Goal: Complete application form: Complete application form

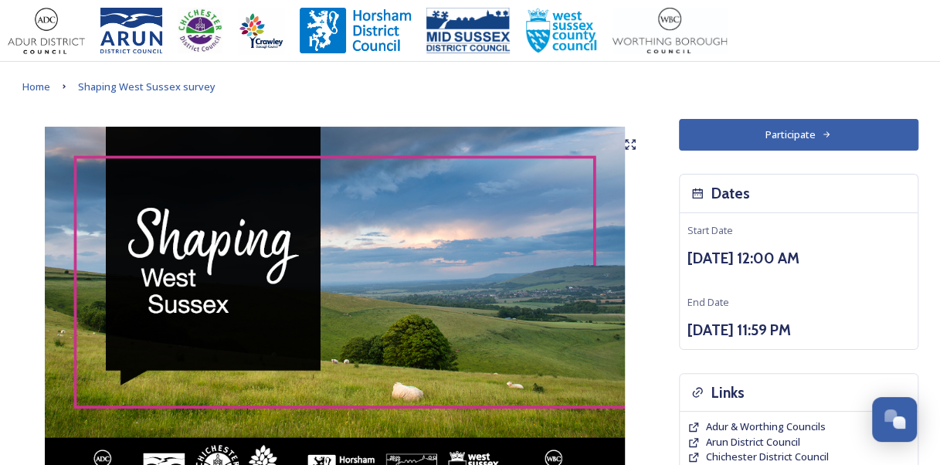
click at [757, 133] on button "Participate" at bounding box center [798, 135] width 239 height 32
click at [752, 124] on button "Participate" at bounding box center [798, 135] width 239 height 32
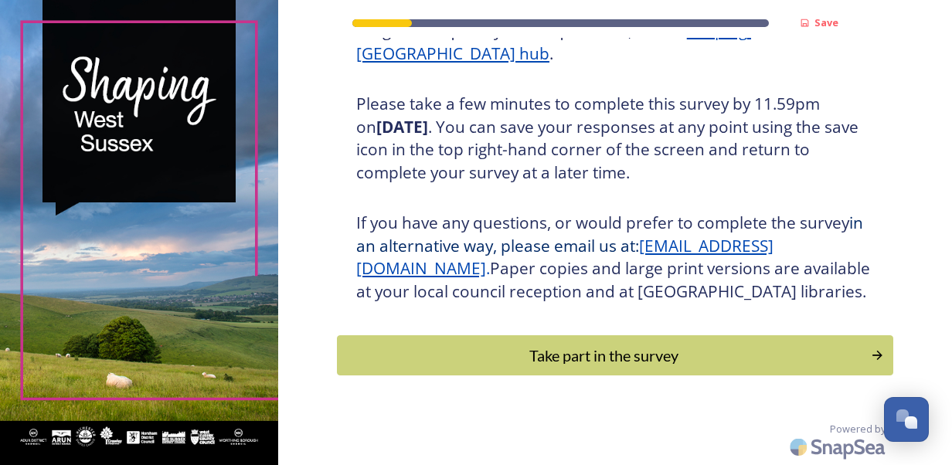
scroll to position [262, 0]
click at [607, 367] on div "Take part in the survey" at bounding box center [603, 355] width 522 height 23
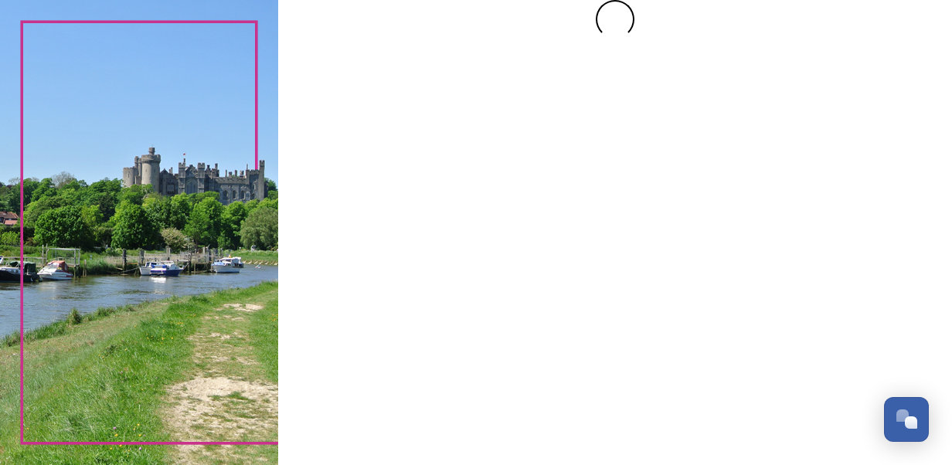
scroll to position [0, 0]
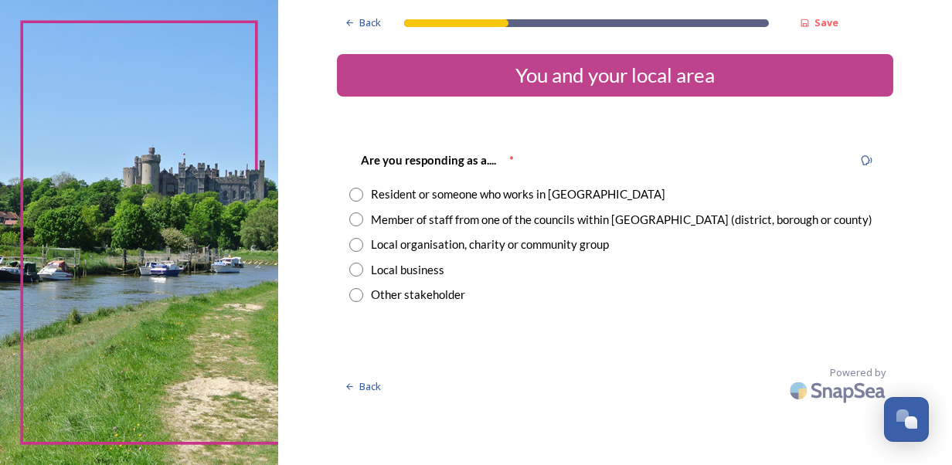
click at [358, 194] on input "radio" at bounding box center [356, 195] width 14 height 14
radio input "true"
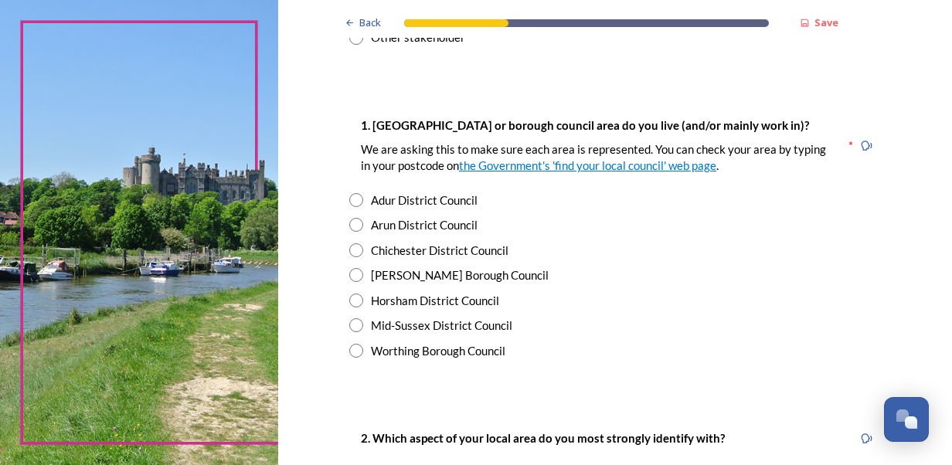
scroll to position [275, 0]
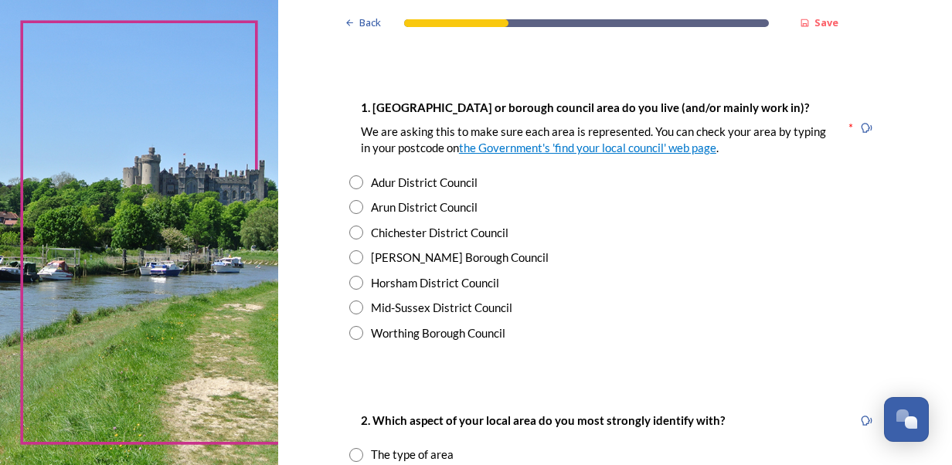
click at [351, 335] on input "radio" at bounding box center [356, 333] width 14 height 14
radio input "true"
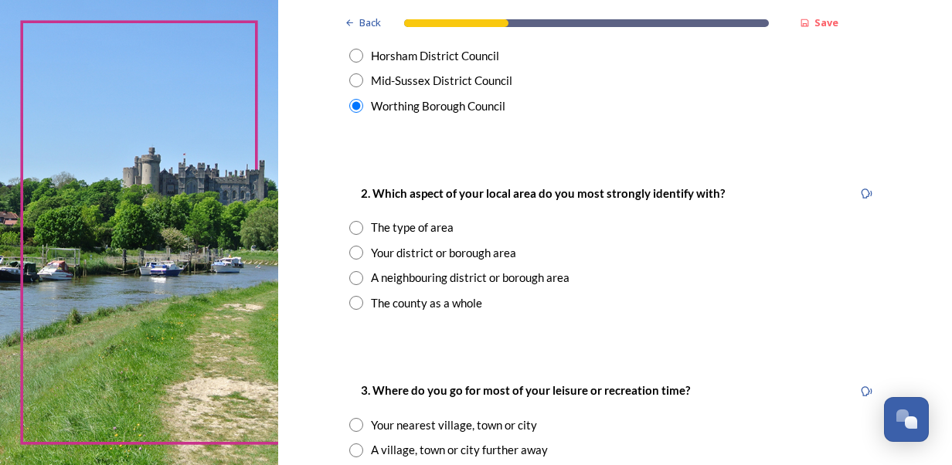
scroll to position [580, 0]
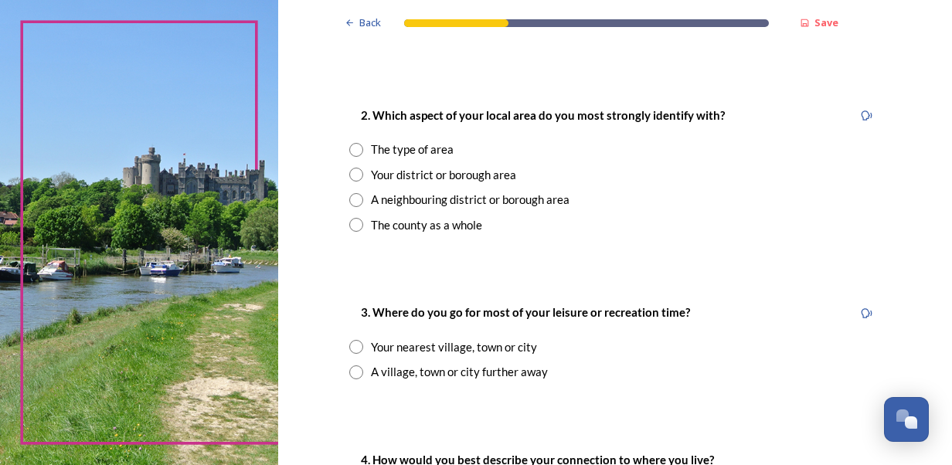
click at [349, 222] on input "radio" at bounding box center [356, 225] width 14 height 14
radio input "true"
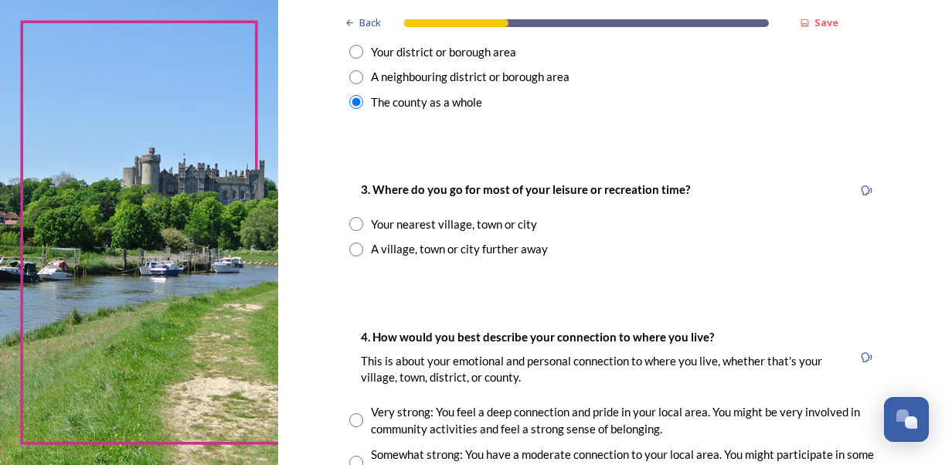
scroll to position [705, 0]
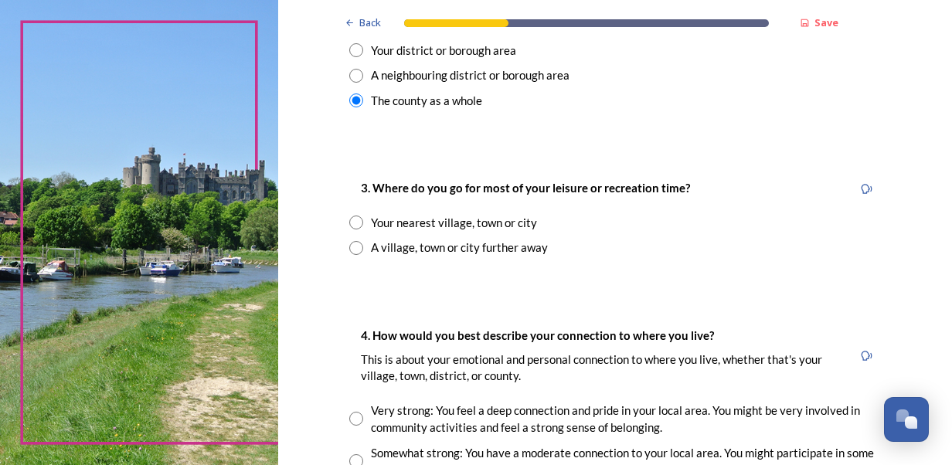
click at [350, 227] on input "radio" at bounding box center [356, 223] width 14 height 14
radio input "true"
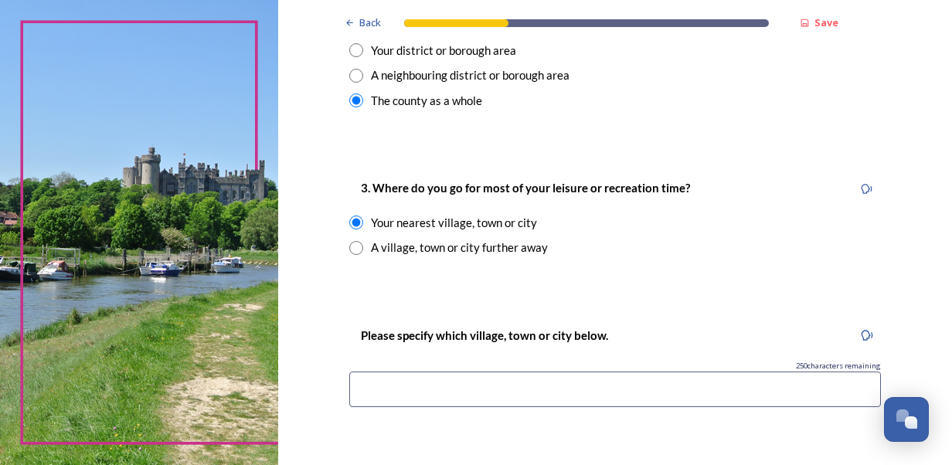
click at [610, 396] on input at bounding box center [614, 390] width 531 height 36
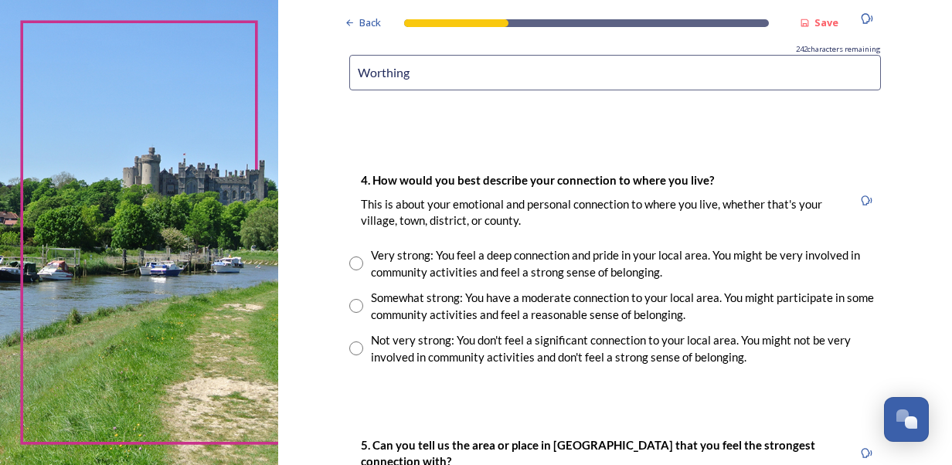
scroll to position [1044, 0]
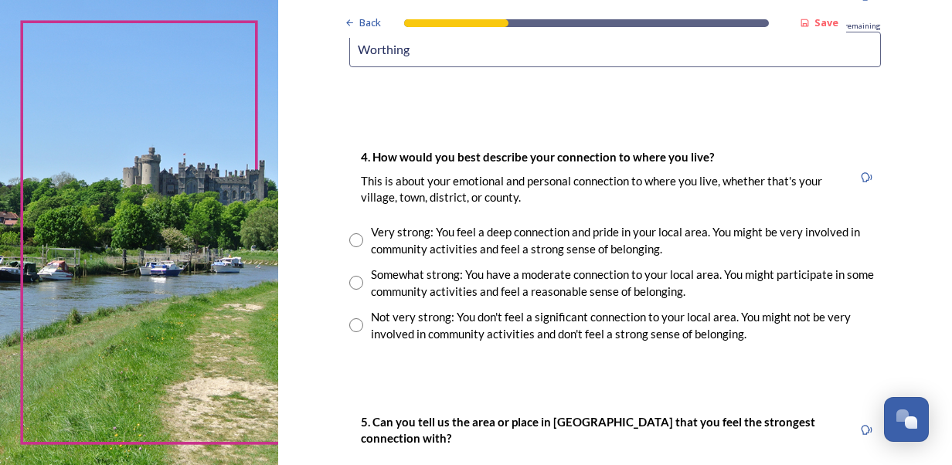
type input "Worthing"
click at [349, 240] on input "radio" at bounding box center [356, 240] width 14 height 14
radio input "true"
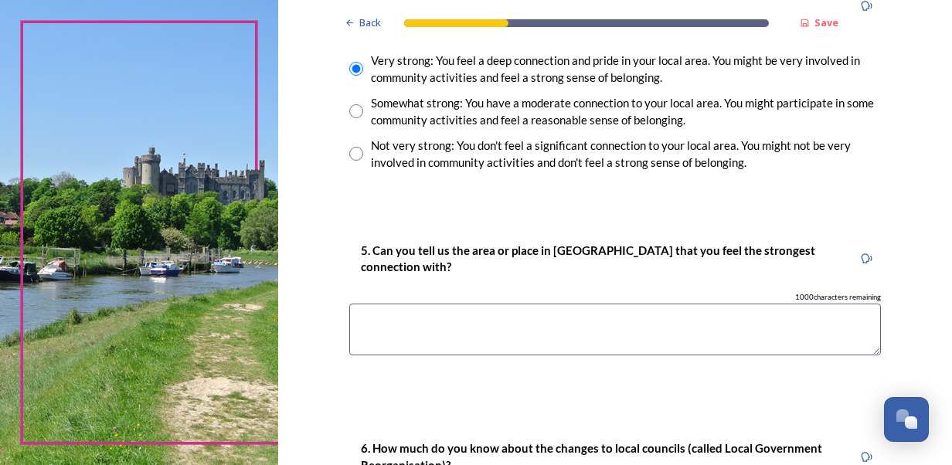
scroll to position [1230, 0]
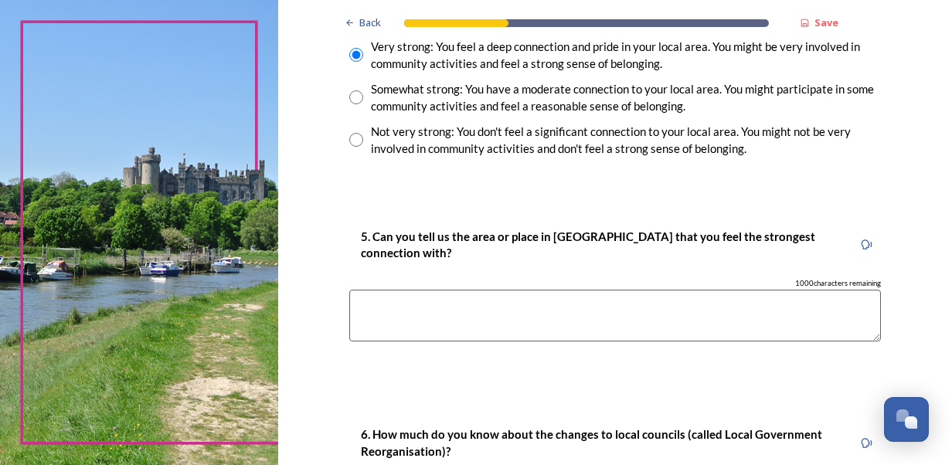
click at [499, 304] on textarea at bounding box center [614, 316] width 531 height 52
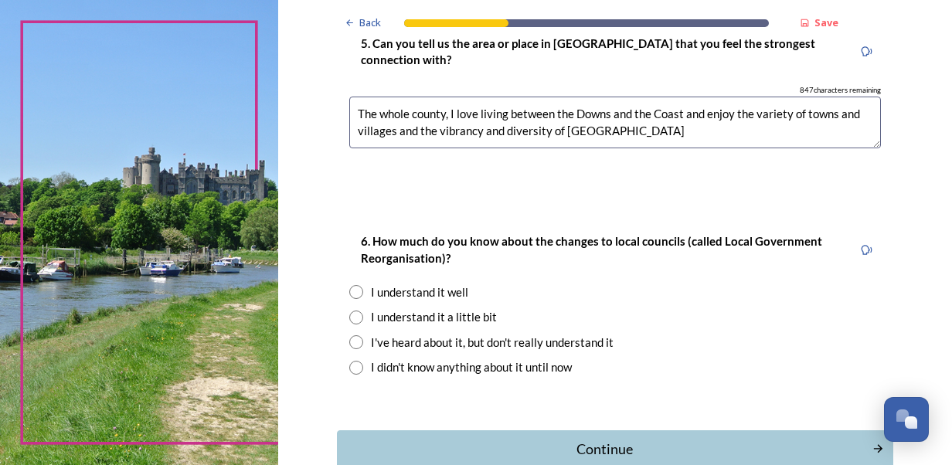
scroll to position [1470, 0]
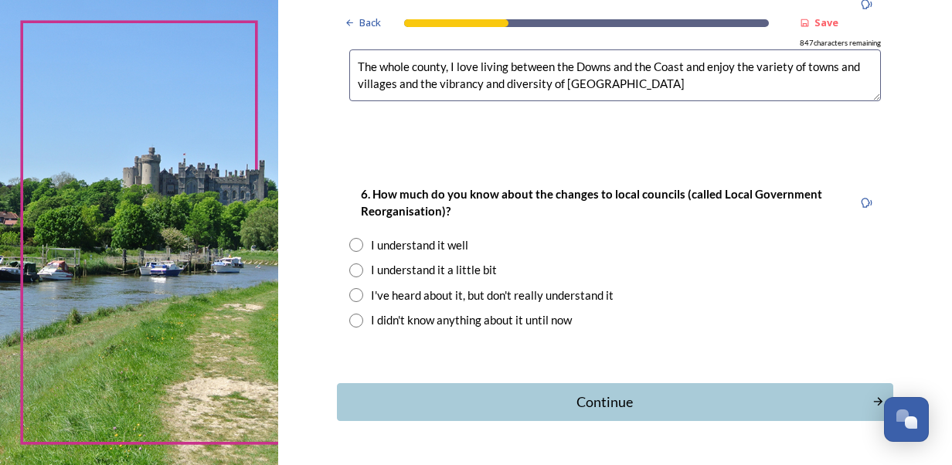
type textarea "The whole county, I love living between the Downs and the Coast and enjoy the v…"
click at [371, 236] on div "I understand it well" at bounding box center [419, 245] width 97 height 18
radio input "true"
click at [571, 402] on div "Continue" at bounding box center [603, 402] width 523 height 21
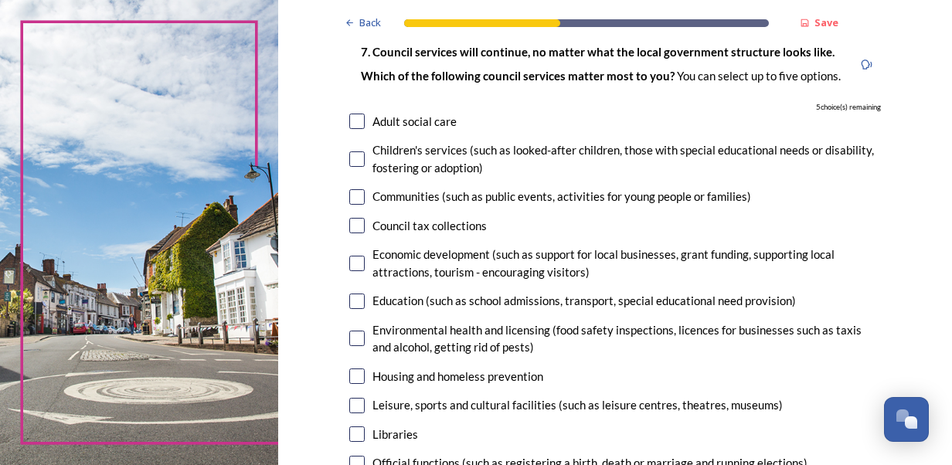
scroll to position [114, 0]
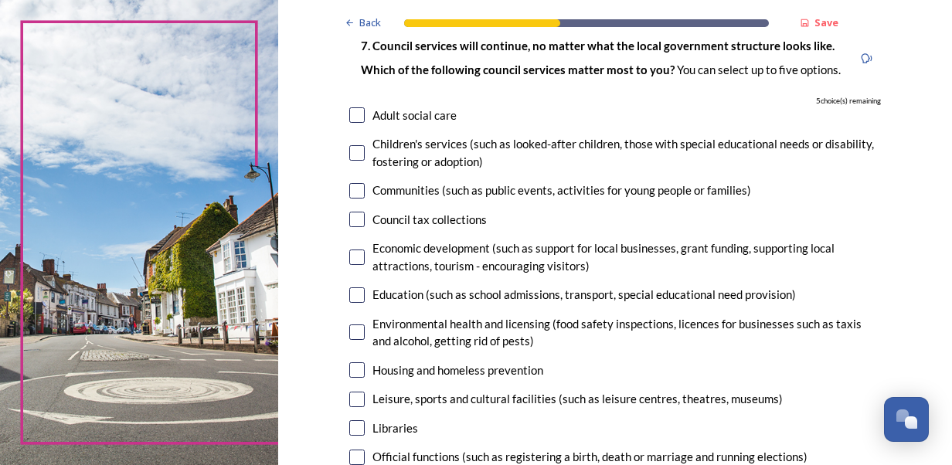
click at [353, 193] on input "checkbox" at bounding box center [356, 190] width 15 height 15
checkbox input "true"
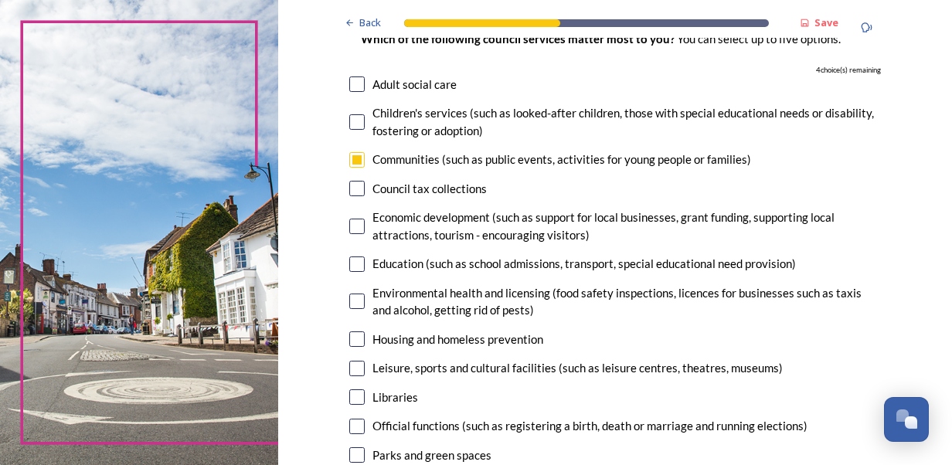
scroll to position [176, 0]
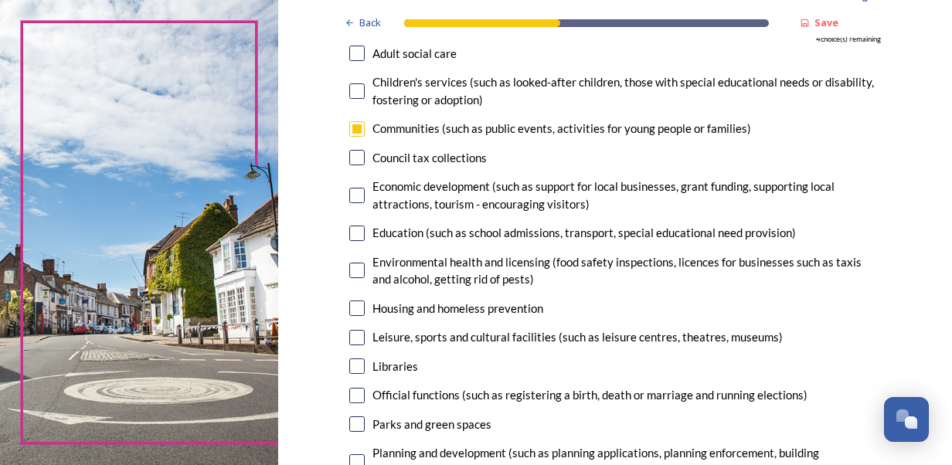
click at [349, 233] on input "checkbox" at bounding box center [356, 233] width 15 height 15
checkbox input "true"
click at [353, 134] on input "checkbox" at bounding box center [356, 128] width 15 height 15
checkbox input "false"
click at [349, 365] on input "checkbox" at bounding box center [356, 365] width 15 height 15
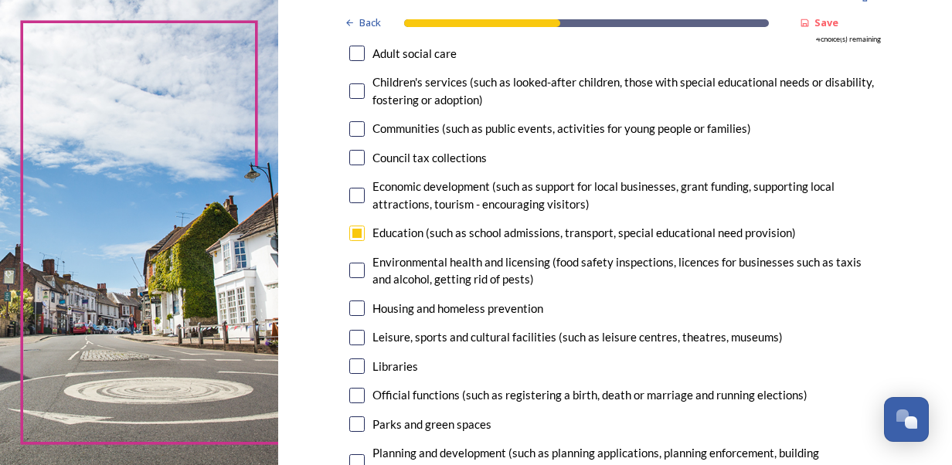
checkbox input "true"
click at [354, 333] on input "checkbox" at bounding box center [356, 337] width 15 height 15
checkbox input "true"
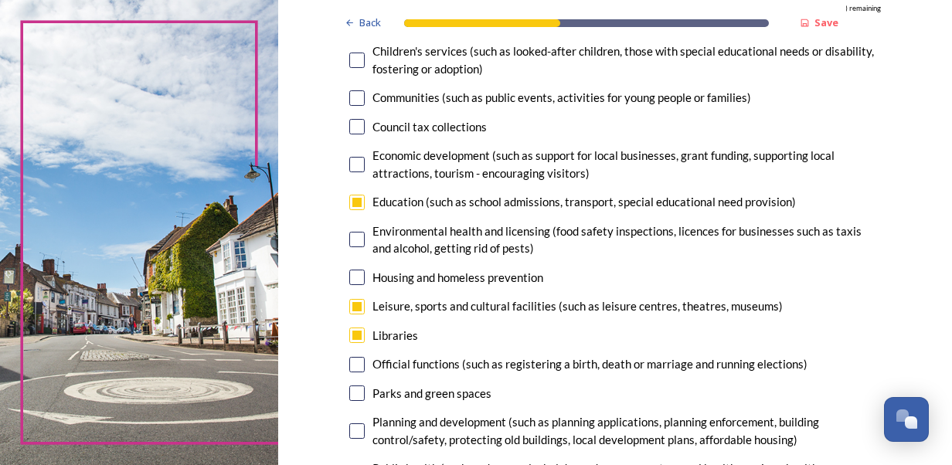
click at [349, 398] on input "checkbox" at bounding box center [356, 392] width 15 height 15
checkbox input "true"
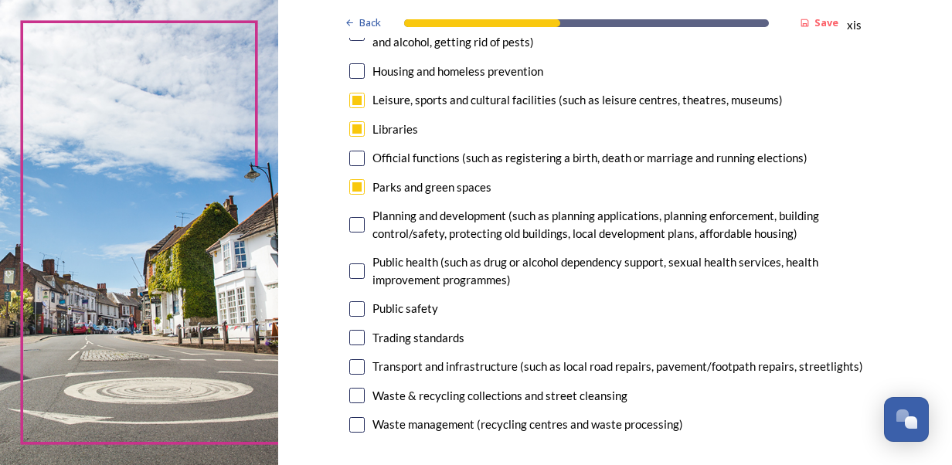
scroll to position [423, 0]
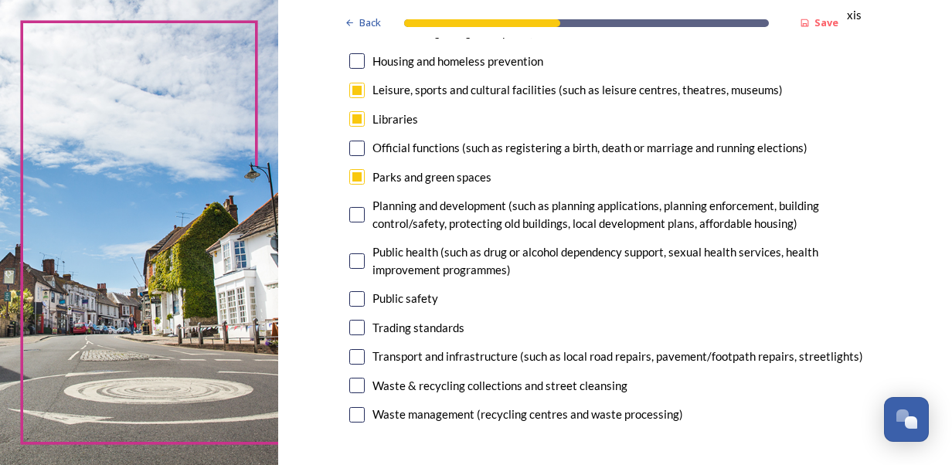
click at [351, 385] on input "checkbox" at bounding box center [356, 385] width 15 height 15
checkbox input "true"
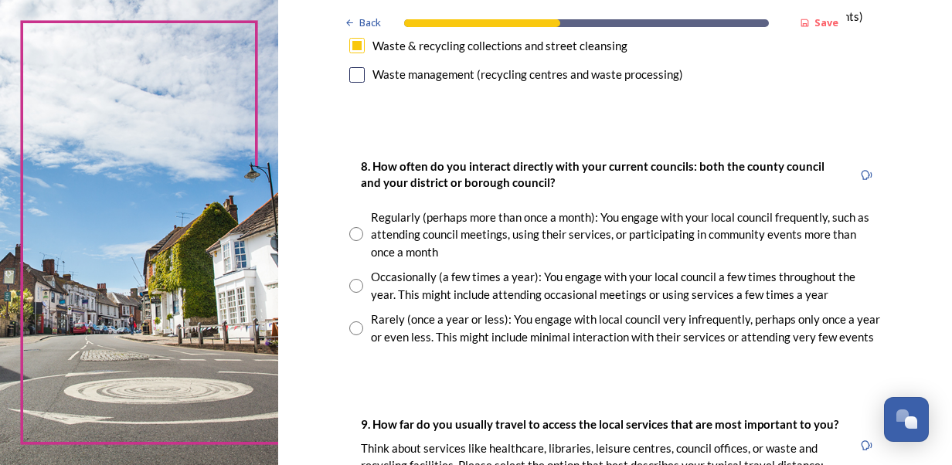
scroll to position [794, 0]
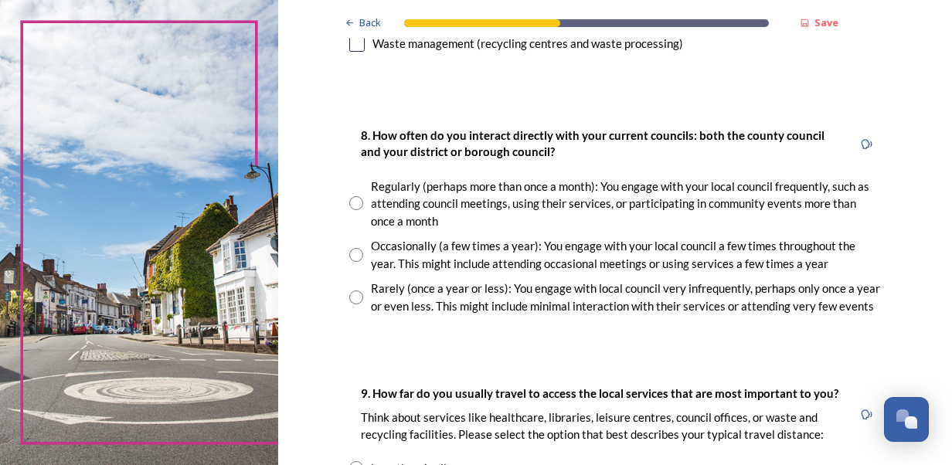
click at [349, 250] on input "radio" at bounding box center [356, 255] width 14 height 14
radio input "true"
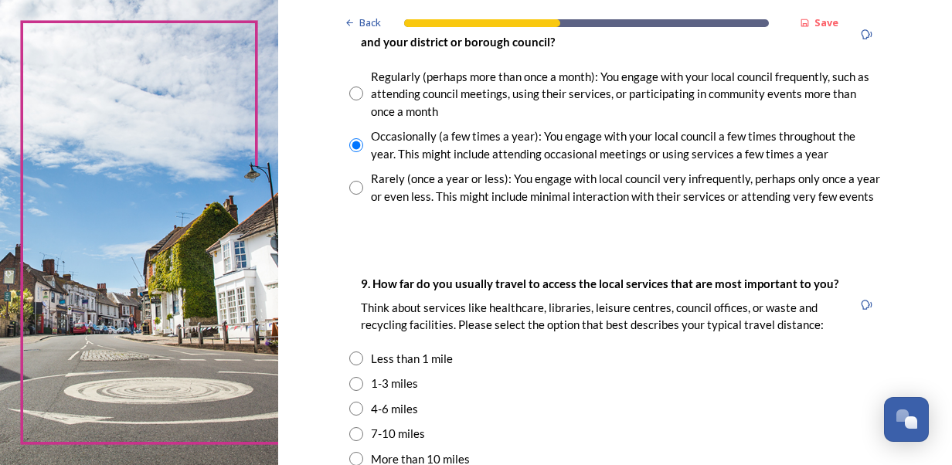
scroll to position [918, 0]
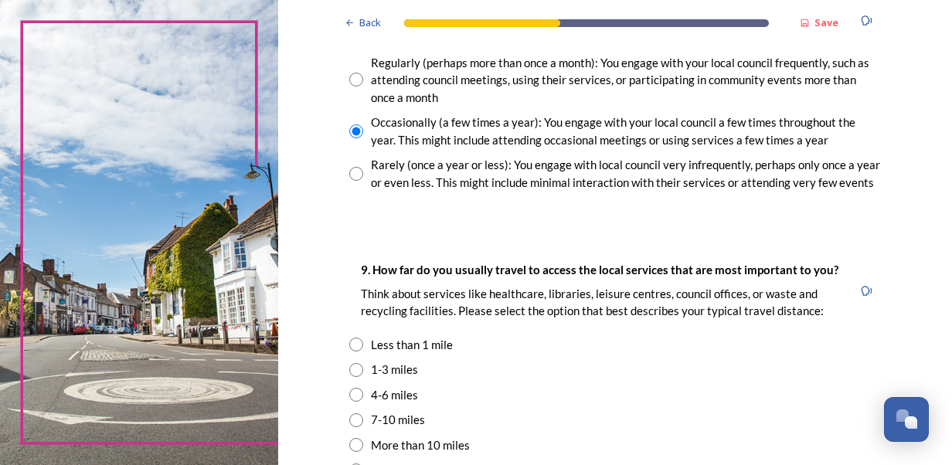
click at [352, 79] on input "radio" at bounding box center [356, 80] width 14 height 14
radio input "true"
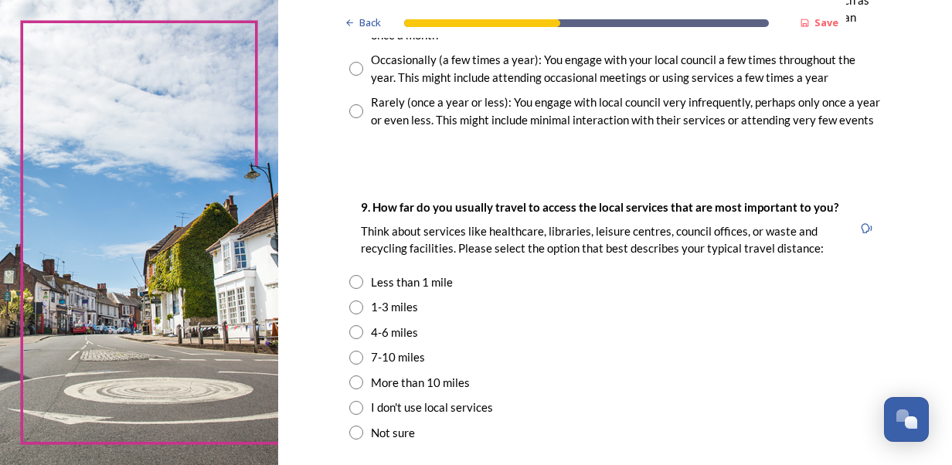
scroll to position [1010, 0]
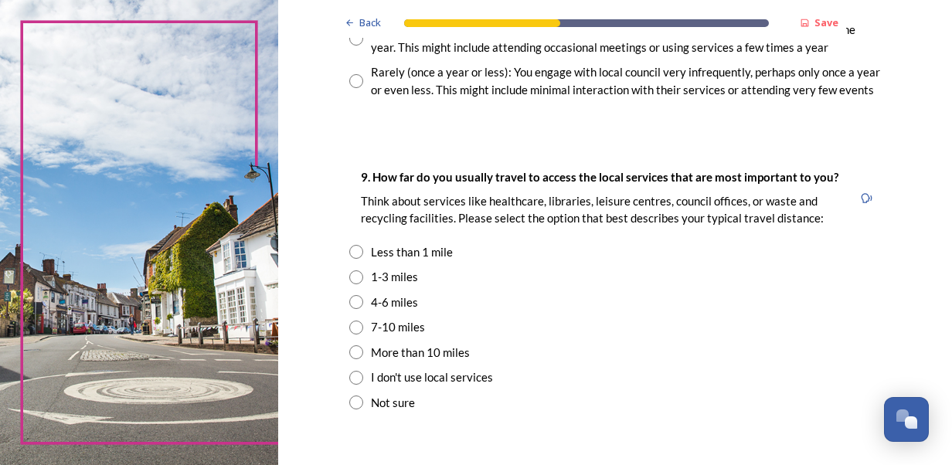
click at [355, 273] on input "radio" at bounding box center [356, 277] width 14 height 14
radio input "true"
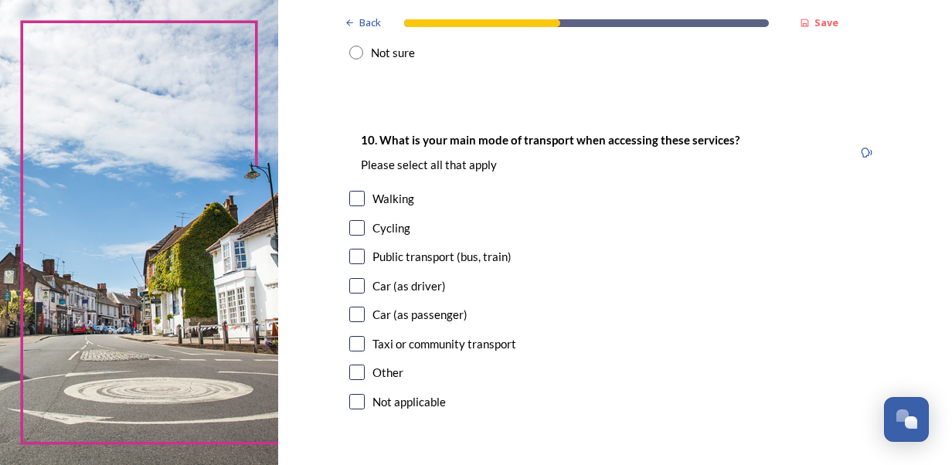
scroll to position [1363, 0]
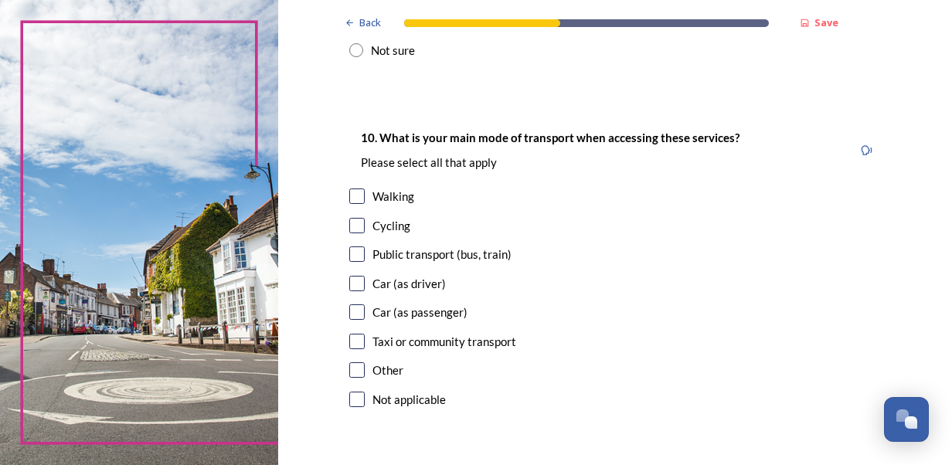
click at [349, 193] on input "checkbox" at bounding box center [356, 195] width 15 height 15
checkbox input "true"
click at [355, 255] on input "checkbox" at bounding box center [356, 253] width 15 height 15
checkbox input "true"
click at [351, 283] on input "checkbox" at bounding box center [356, 283] width 15 height 15
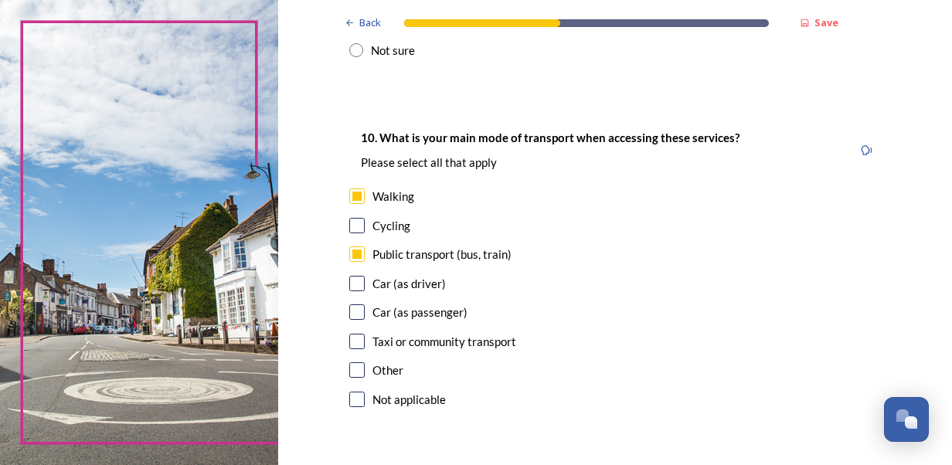
checkbox input "true"
click at [353, 317] on input "checkbox" at bounding box center [356, 311] width 15 height 15
checkbox input "true"
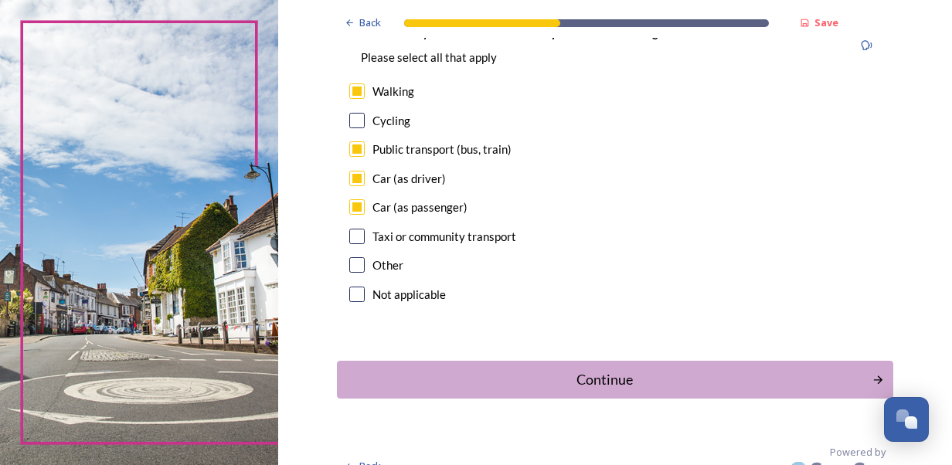
scroll to position [1490, 0]
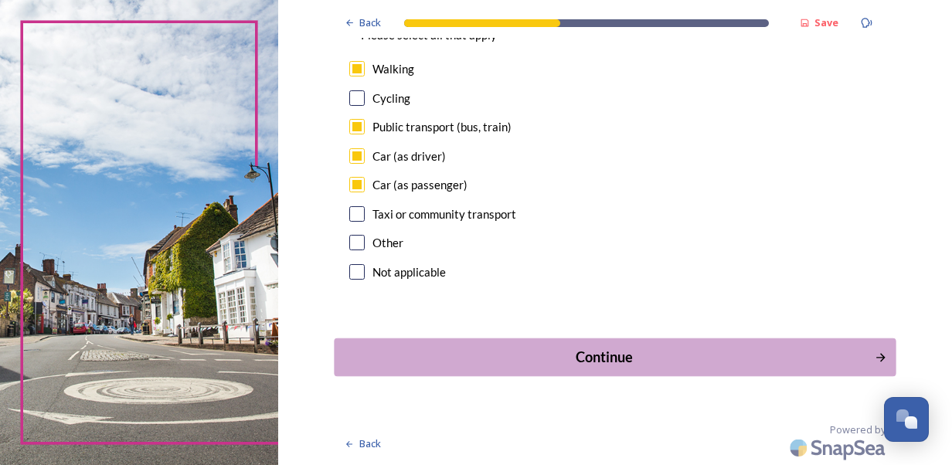
click at [650, 367] on div "Continue" at bounding box center [603, 357] width 523 height 21
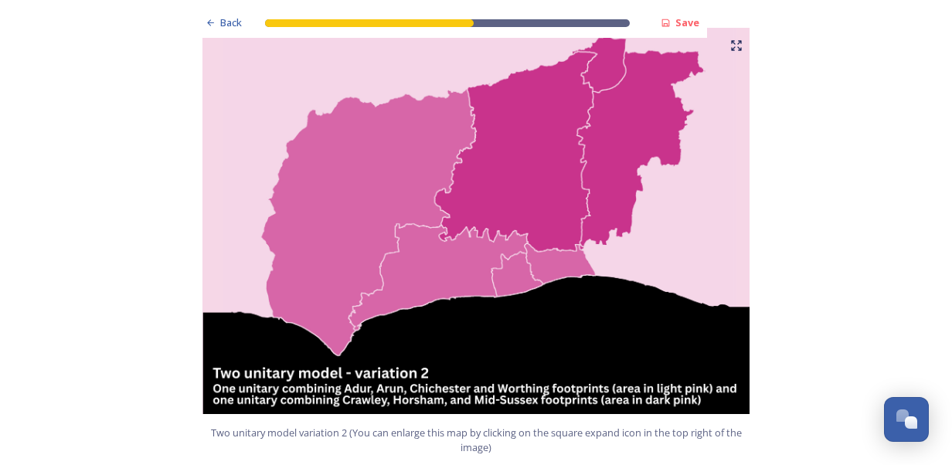
scroll to position [1984, 0]
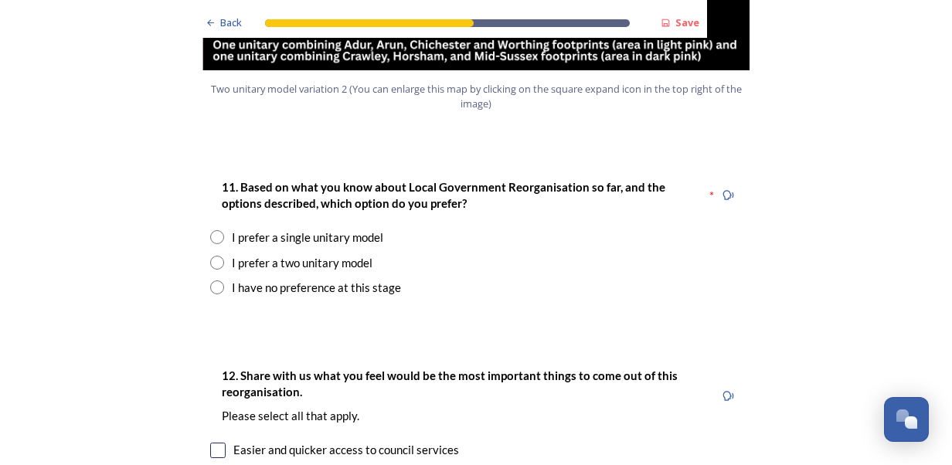
click at [219, 229] on div "I prefer a single unitary model" at bounding box center [475, 238] width 531 height 18
radio input "true"
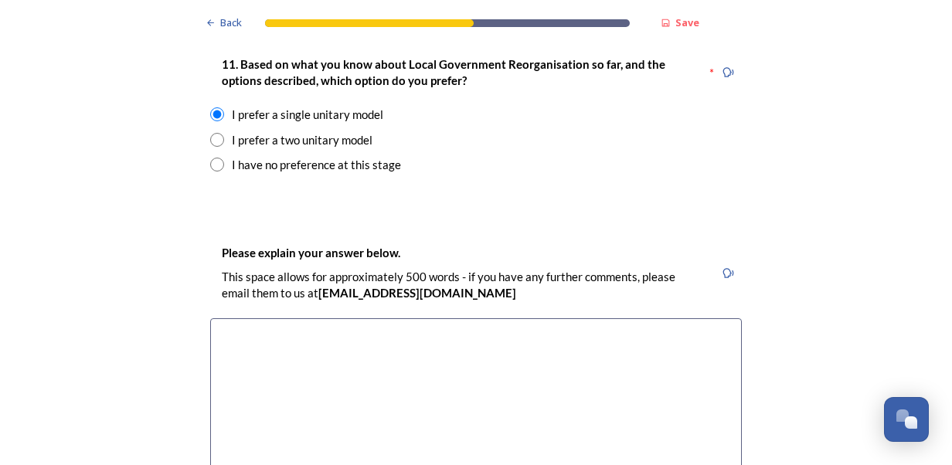
scroll to position [2217, 0]
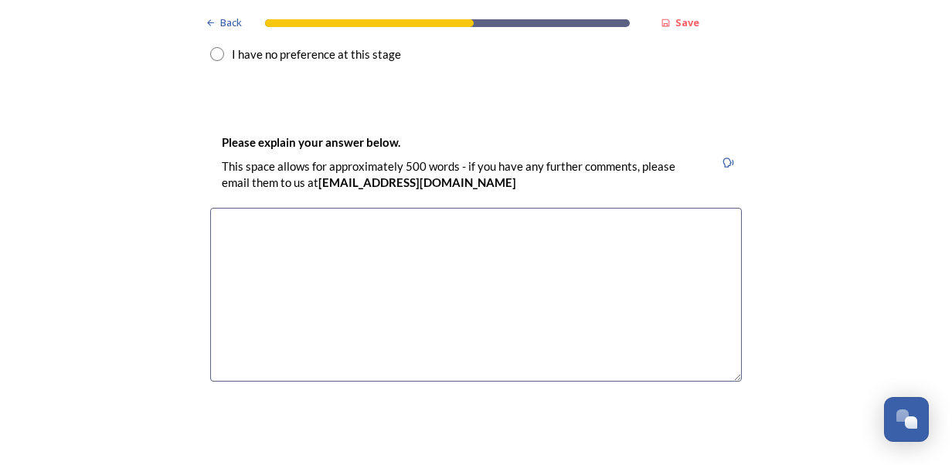
click at [567, 208] on textarea at bounding box center [475, 295] width 531 height 174
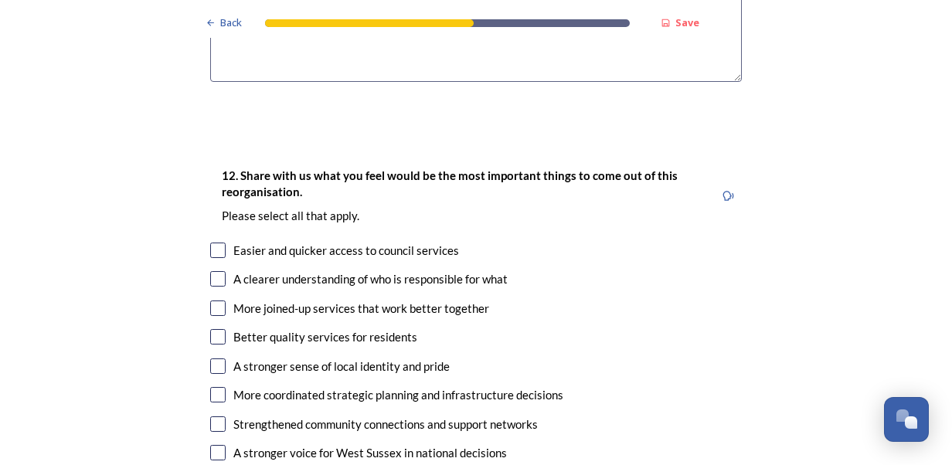
scroll to position [2526, 0]
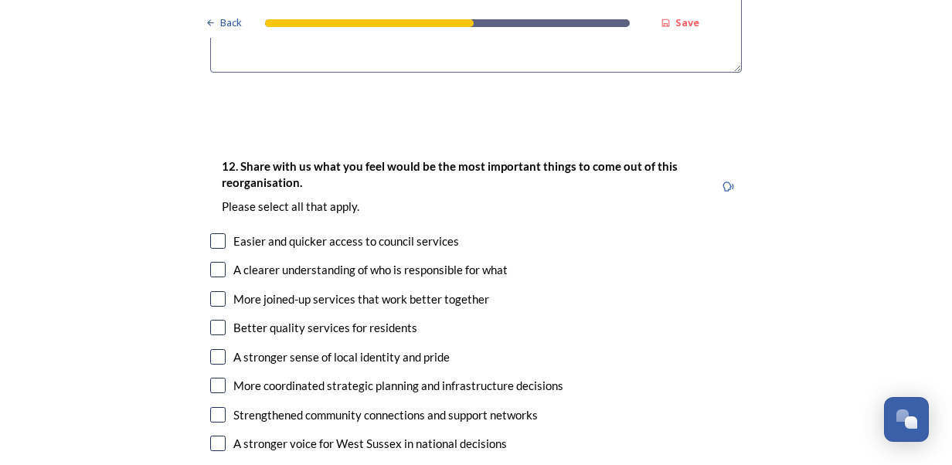
type textarea "I think that a single unitary will be the most cost effective option, given the…"
click at [213, 262] on input "checkbox" at bounding box center [217, 269] width 15 height 15
checkbox input "true"
click at [215, 291] on input "checkbox" at bounding box center [217, 298] width 15 height 15
checkbox input "true"
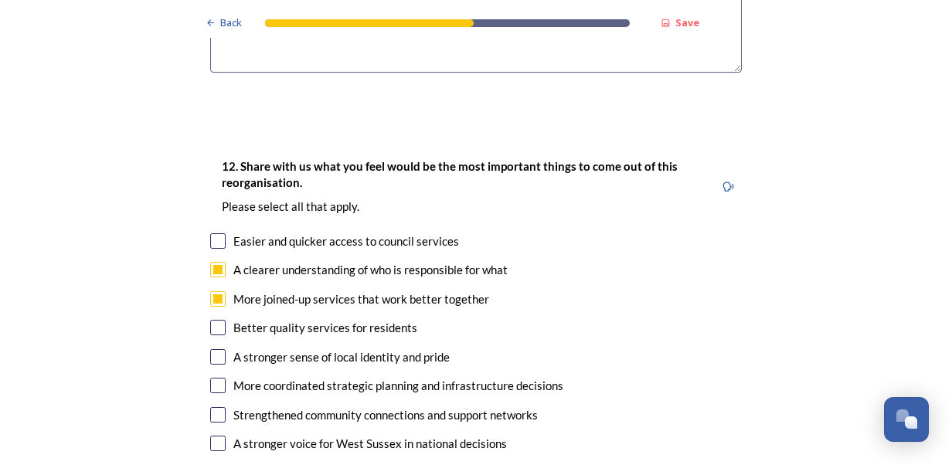
click at [210, 349] on input "checkbox" at bounding box center [217, 356] width 15 height 15
checkbox input "true"
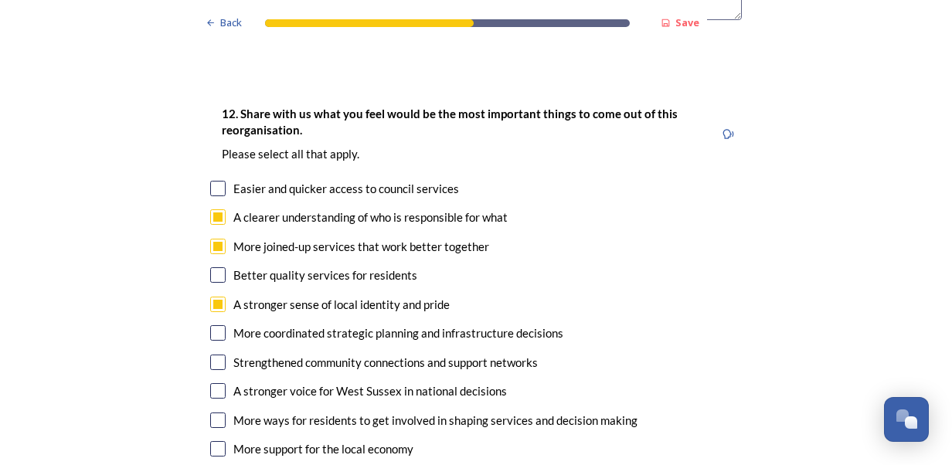
scroll to position [2588, 0]
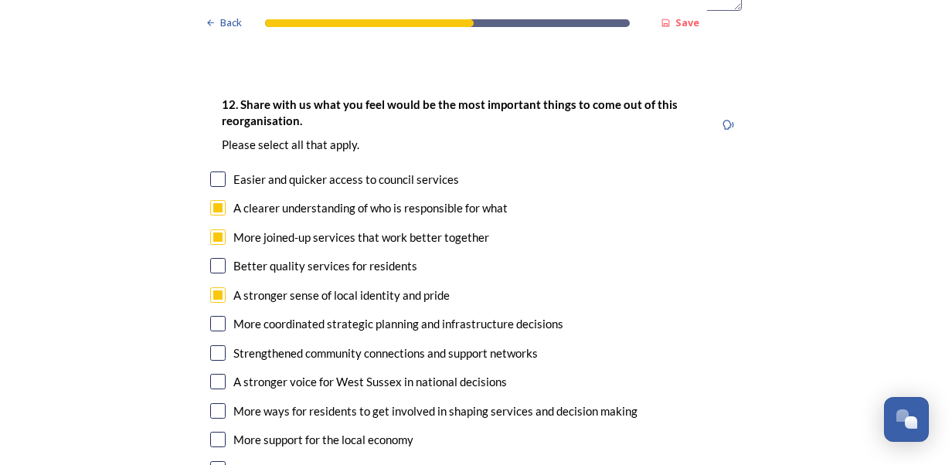
click at [211, 315] on div "More coordinated strategic planning and infrastructure decisions" at bounding box center [475, 324] width 531 height 18
checkbox input "true"
click at [210, 374] on input "checkbox" at bounding box center [217, 381] width 15 height 15
click at [213, 374] on input "checkbox" at bounding box center [217, 381] width 15 height 15
checkbox input "false"
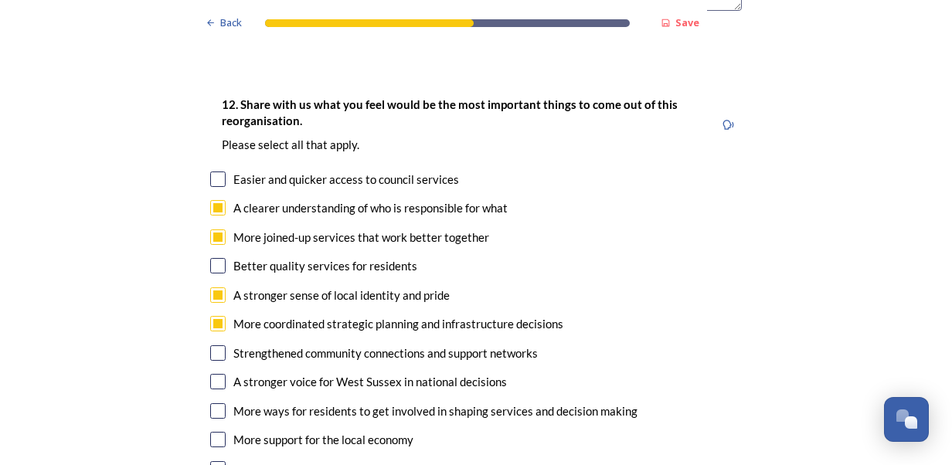
click at [212, 432] on input "checkbox" at bounding box center [217, 439] width 15 height 15
checkbox input "true"
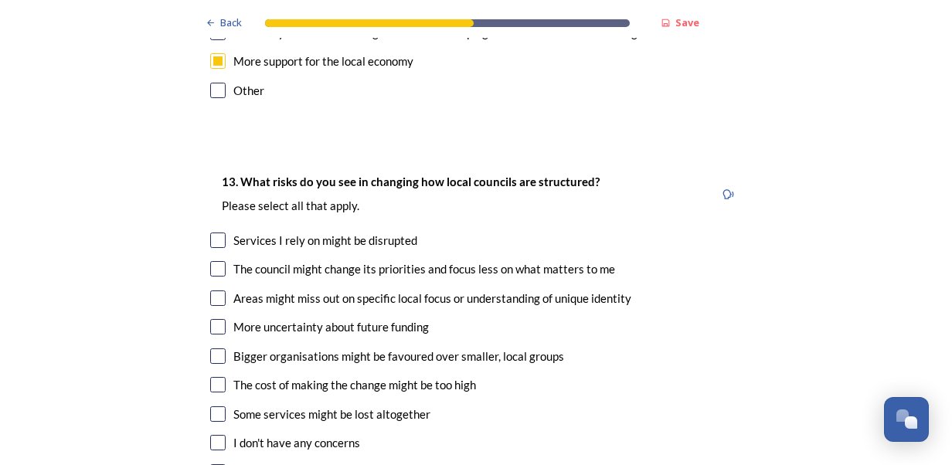
scroll to position [2990, 0]
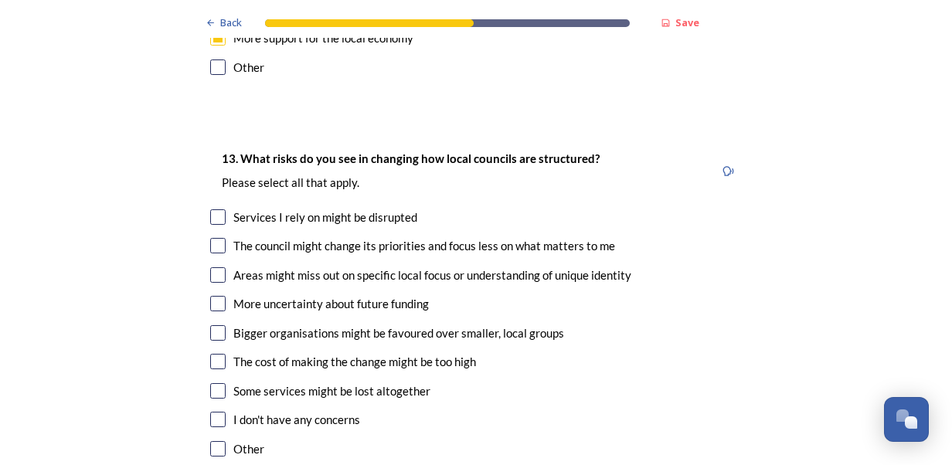
click at [215, 209] on input "checkbox" at bounding box center [217, 216] width 15 height 15
checkbox input "true"
click at [210, 354] on input "checkbox" at bounding box center [217, 361] width 15 height 15
checkbox input "true"
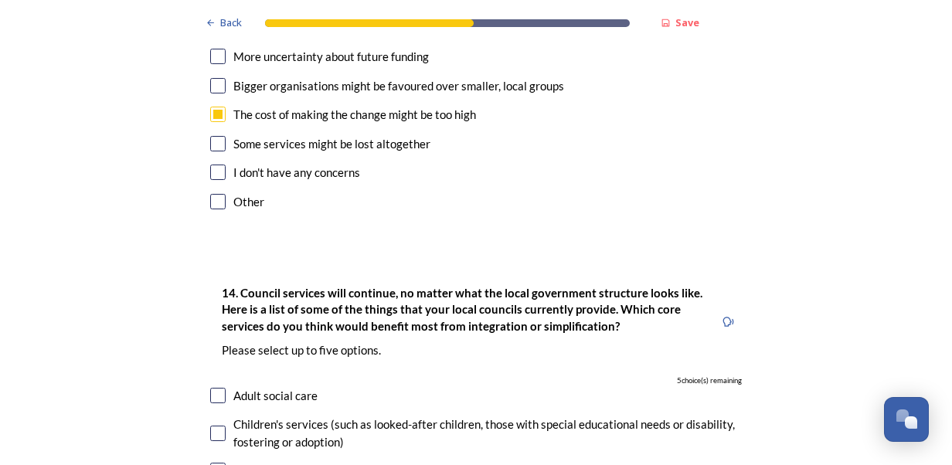
scroll to position [3268, 0]
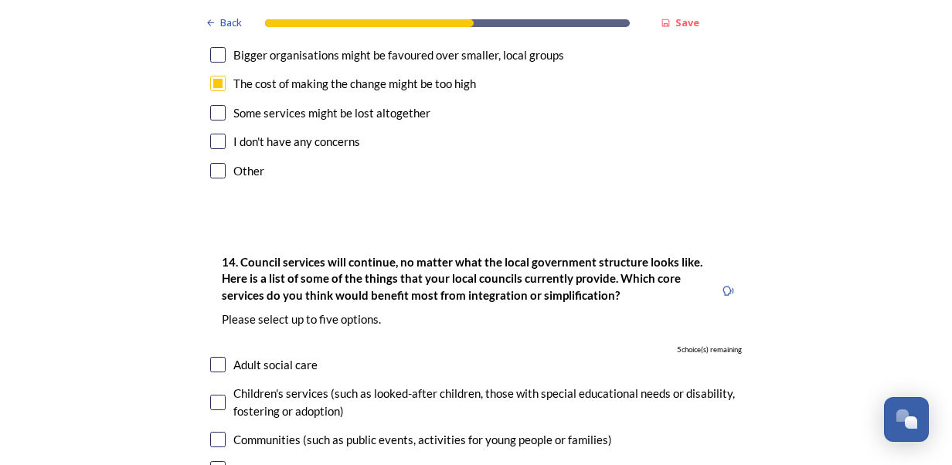
click at [210, 163] on input "checkbox" at bounding box center [217, 170] width 15 height 15
checkbox input "true"
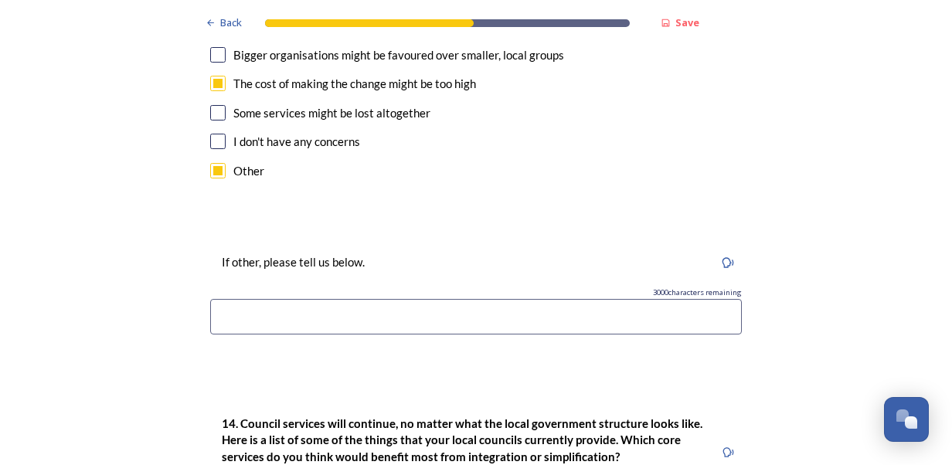
click at [253, 299] on input at bounding box center [475, 317] width 531 height 36
type input "L"
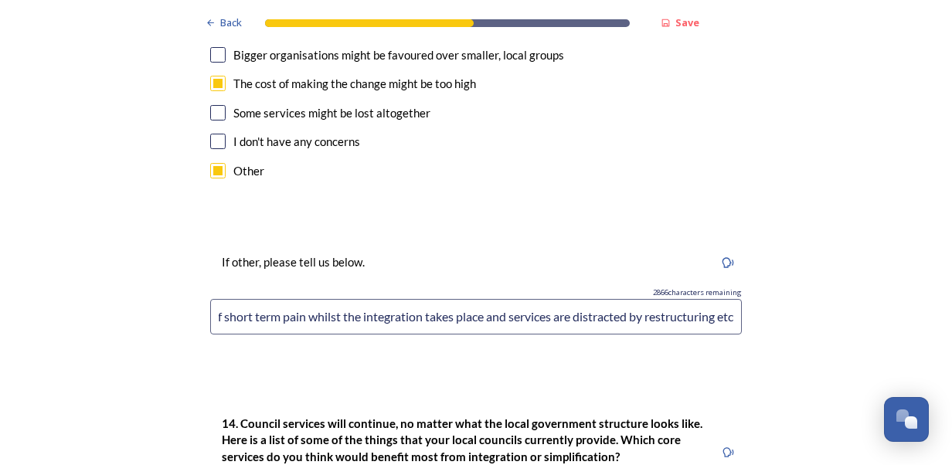
scroll to position [3591, 0]
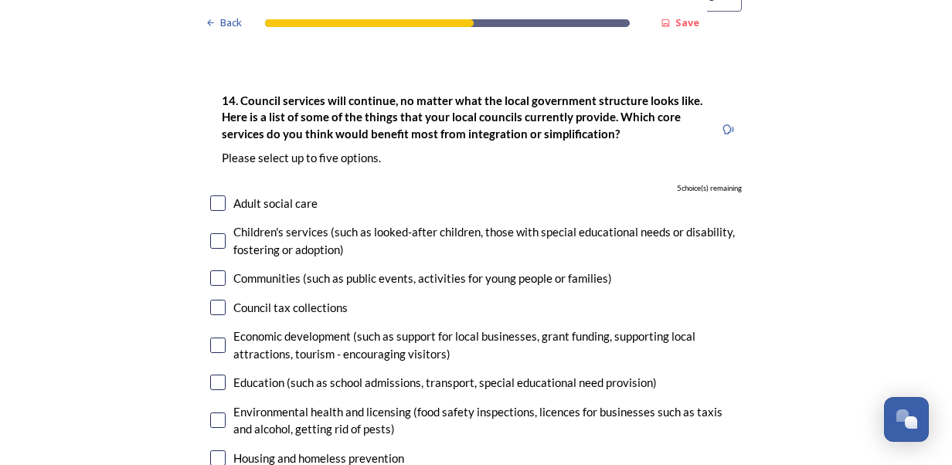
type input "I think there will be an amount of short term pain whilst the integration takes…"
click at [213, 195] on input "checkbox" at bounding box center [217, 202] width 15 height 15
checkbox input "true"
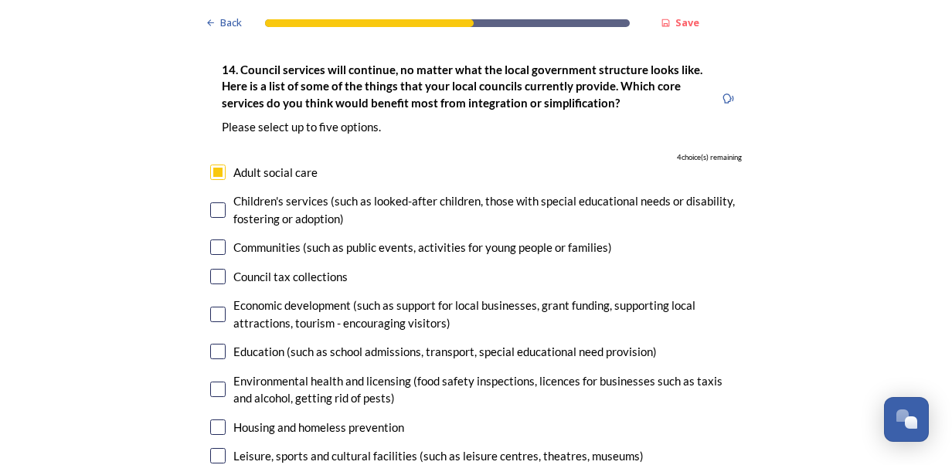
scroll to position [3653, 0]
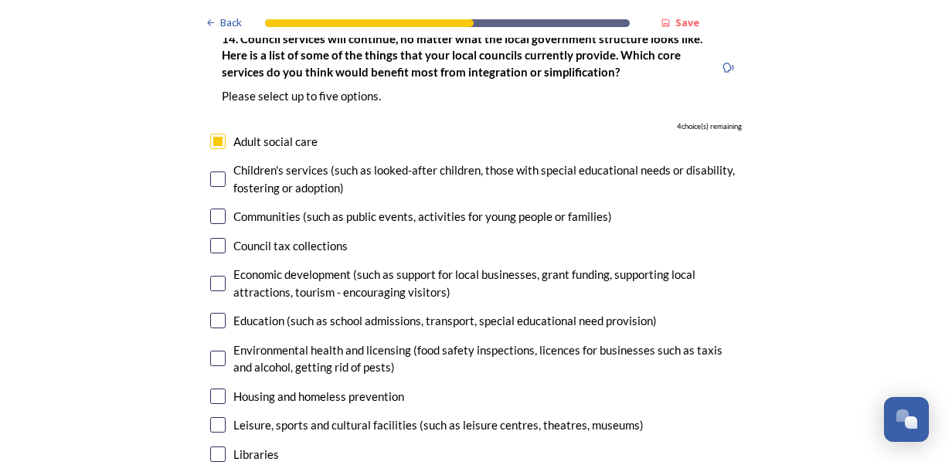
click at [215, 276] on input "checkbox" at bounding box center [217, 283] width 15 height 15
checkbox input "true"
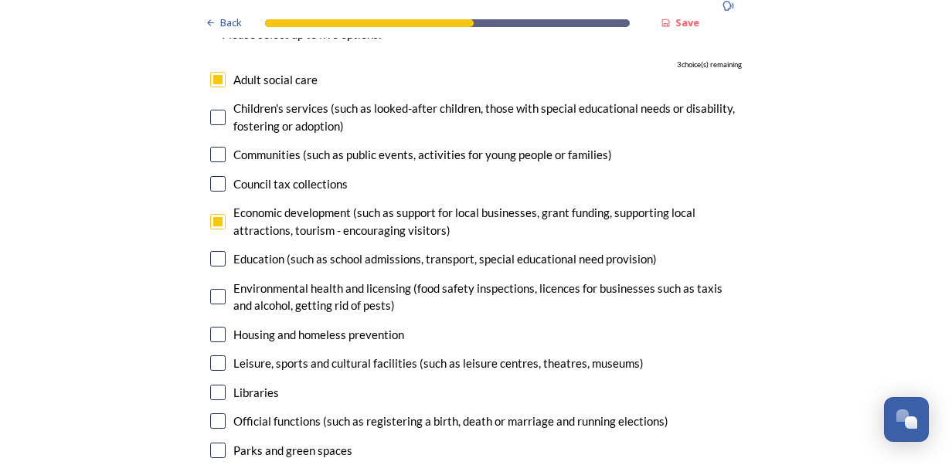
scroll to position [3745, 0]
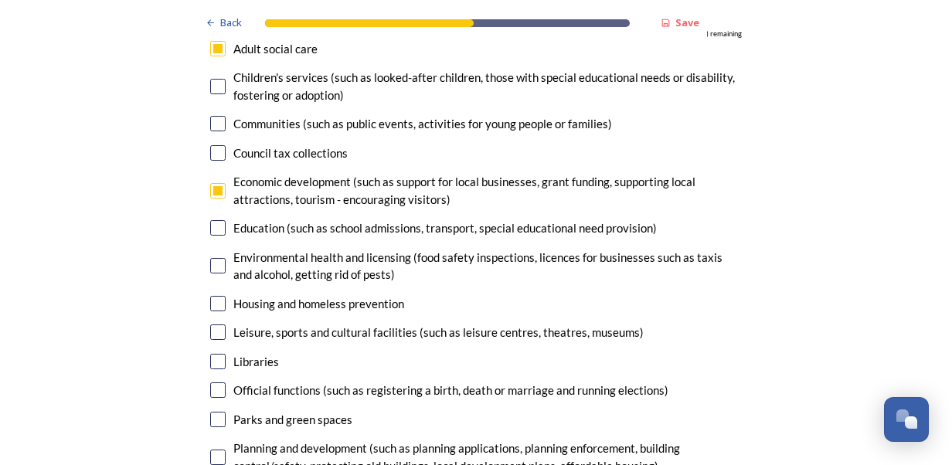
click at [212, 296] on input "checkbox" at bounding box center [217, 303] width 15 height 15
checkbox input "true"
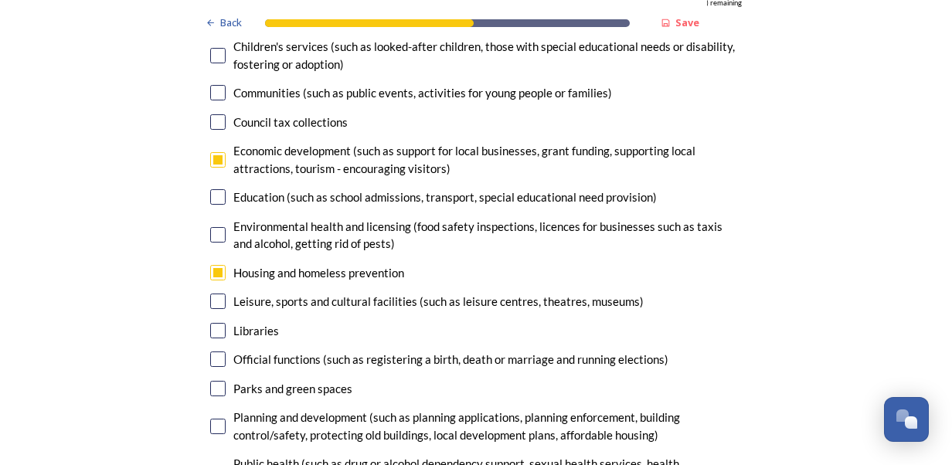
scroll to position [3807, 0]
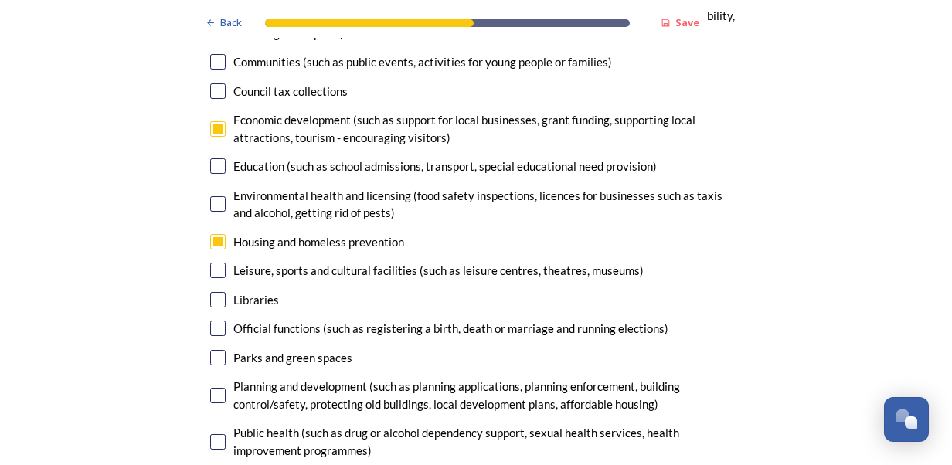
click at [212, 388] on input "checkbox" at bounding box center [217, 395] width 15 height 15
checkbox input "true"
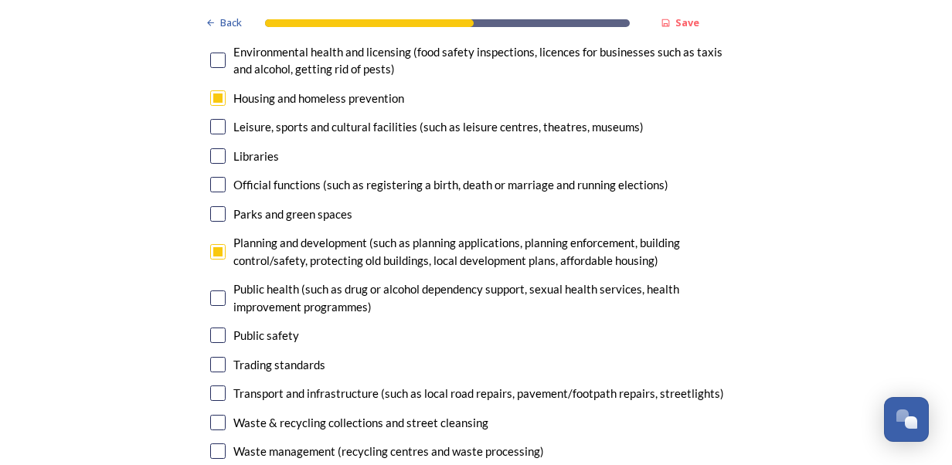
scroll to position [3962, 0]
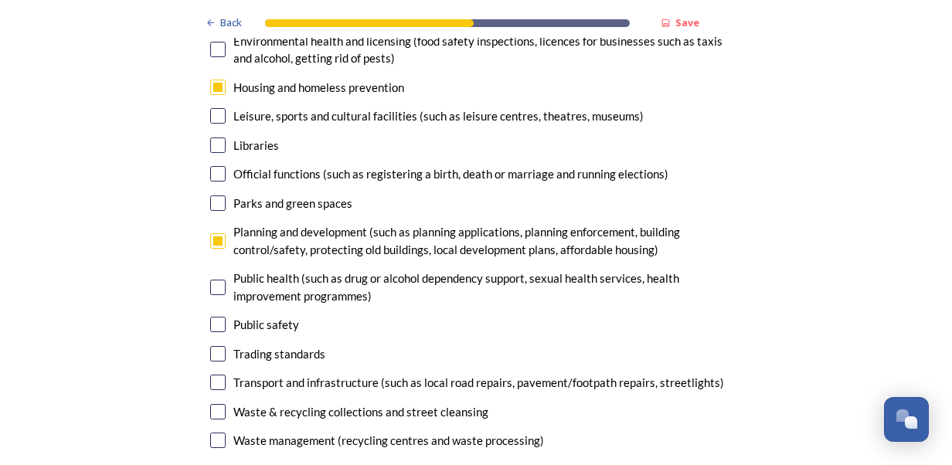
click at [215, 375] on input "checkbox" at bounding box center [217, 382] width 15 height 15
checkbox input "true"
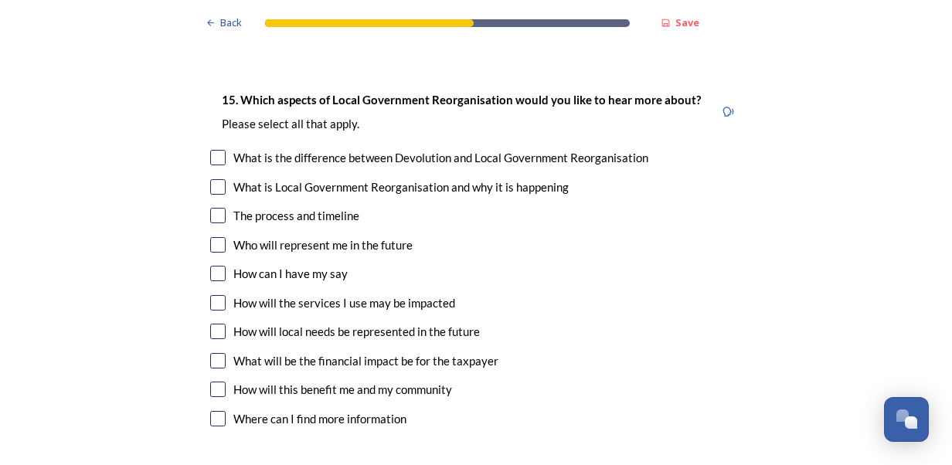
scroll to position [4425, 0]
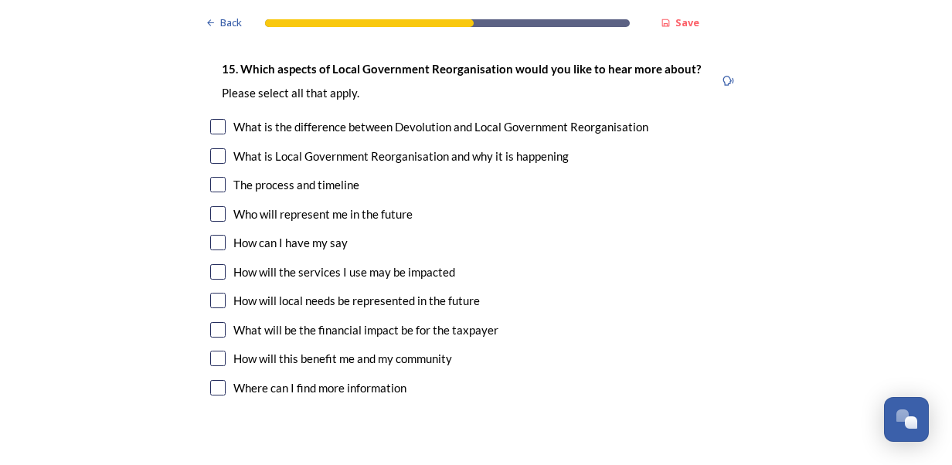
click at [212, 264] on input "checkbox" at bounding box center [217, 271] width 15 height 15
checkbox input "true"
click at [217, 351] on input "checkbox" at bounding box center [217, 358] width 15 height 15
checkbox input "true"
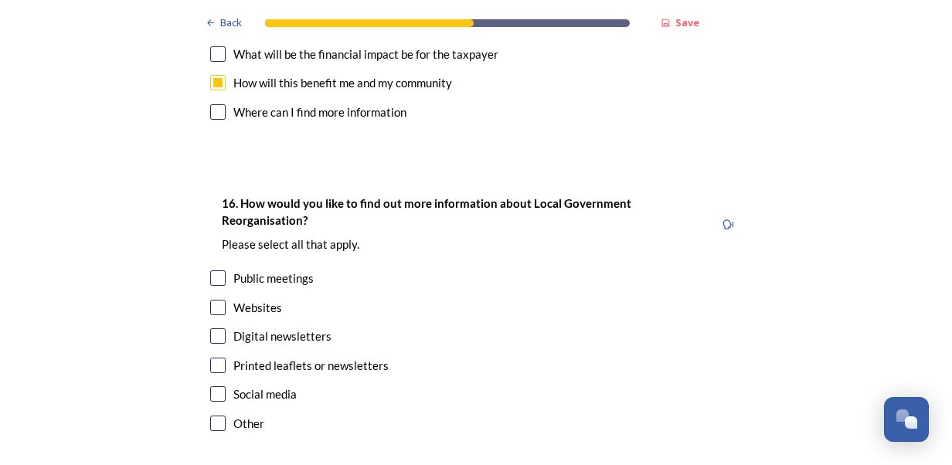
scroll to position [4734, 0]
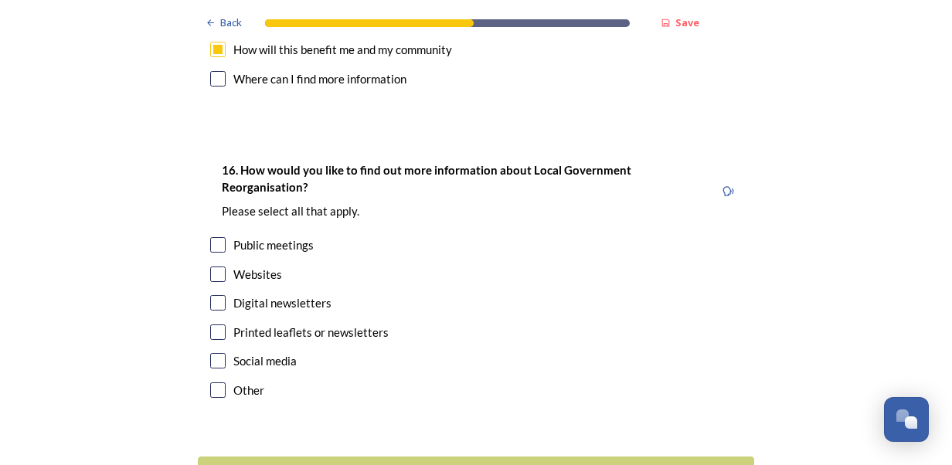
click at [216, 267] on input "checkbox" at bounding box center [217, 274] width 15 height 15
checkbox input "true"
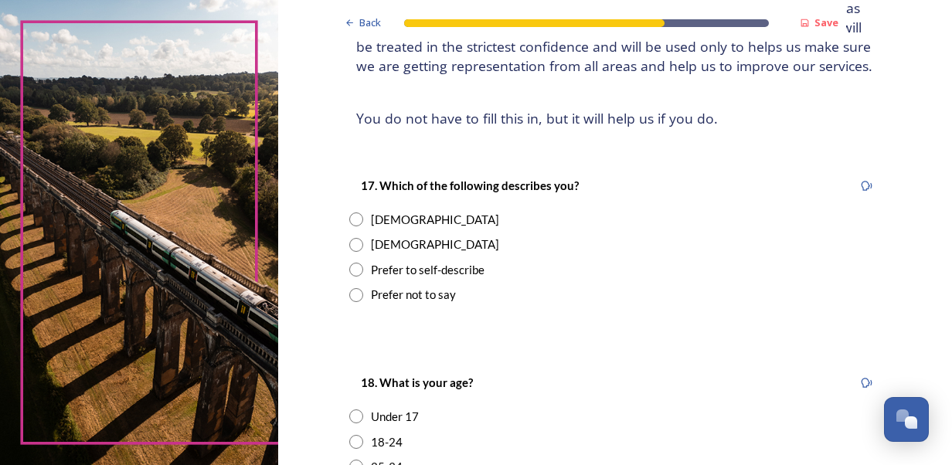
scroll to position [172, 0]
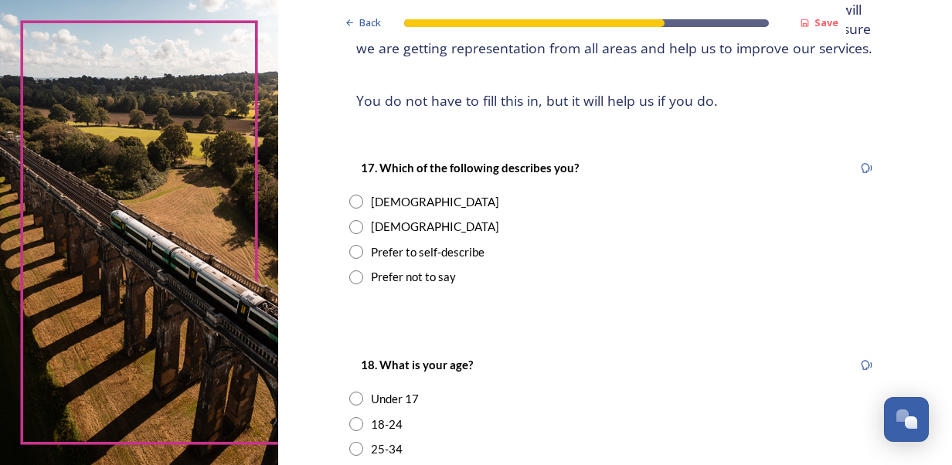
click at [371, 198] on div "Female" at bounding box center [435, 202] width 128 height 18
radio input "true"
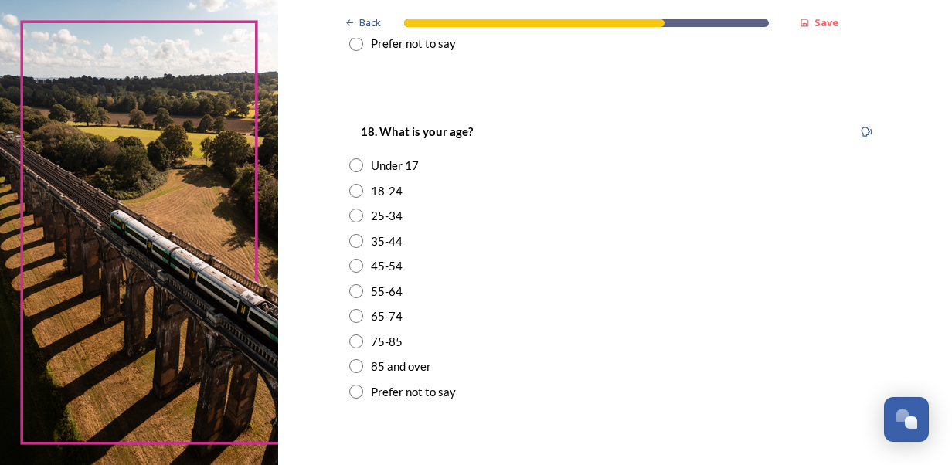
scroll to position [443, 0]
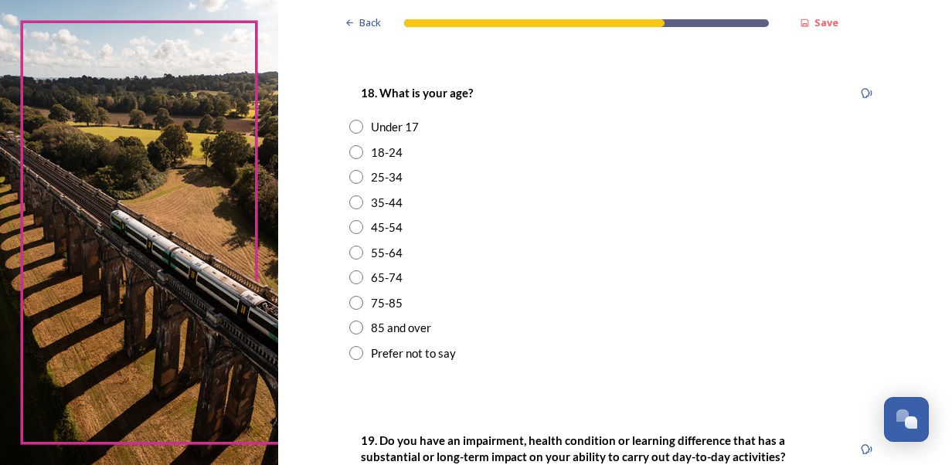
click at [352, 230] on input "radio" at bounding box center [356, 227] width 14 height 14
radio input "true"
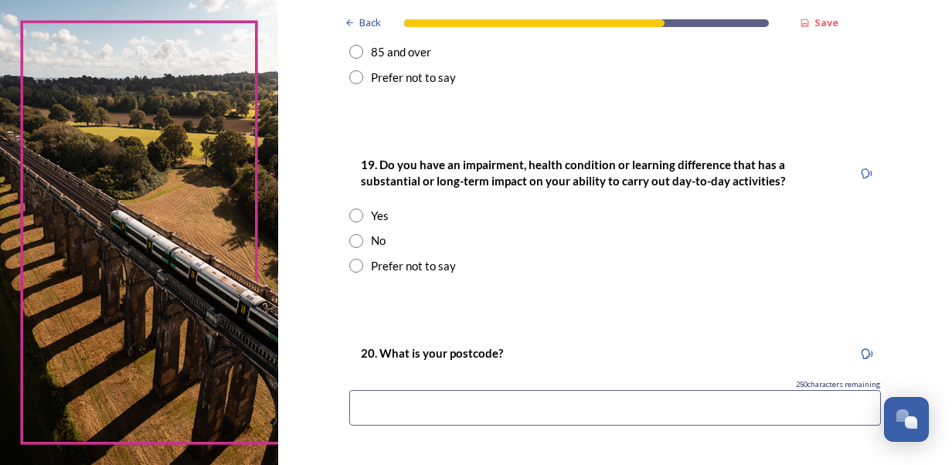
scroll to position [752, 0]
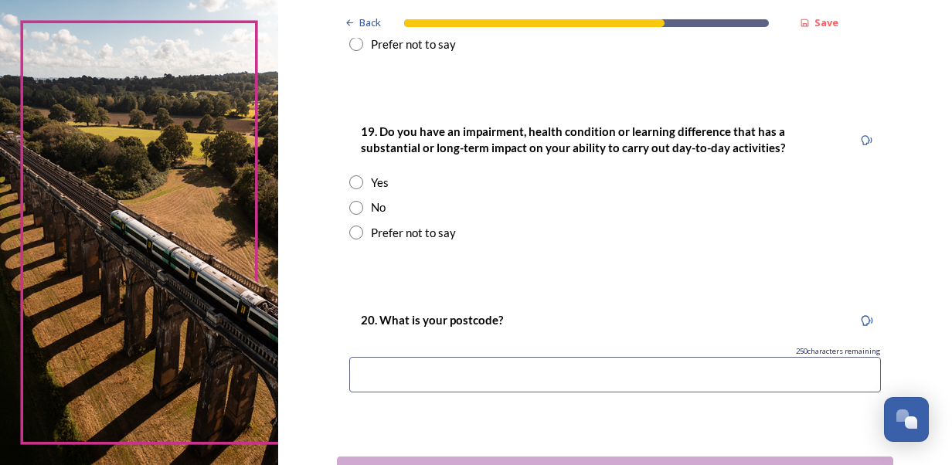
click at [349, 199] on div "No" at bounding box center [614, 208] width 531 height 18
radio input "true"
click at [399, 375] on input at bounding box center [614, 375] width 531 height 36
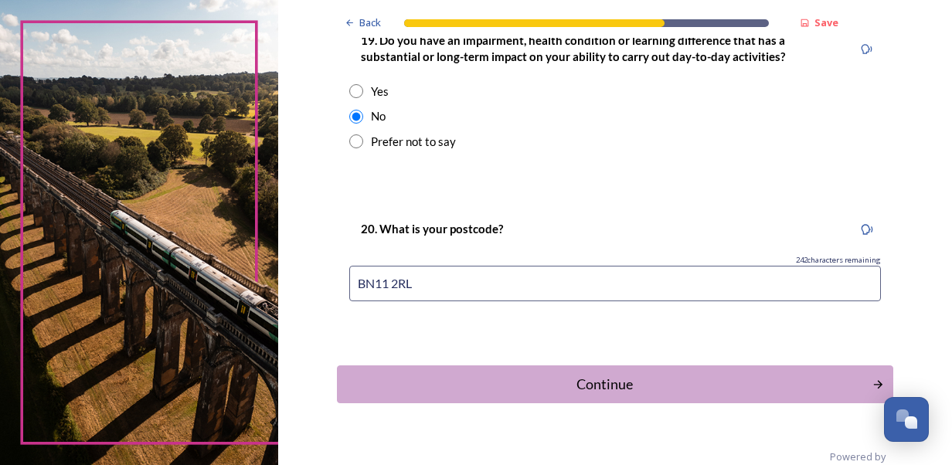
scroll to position [845, 0]
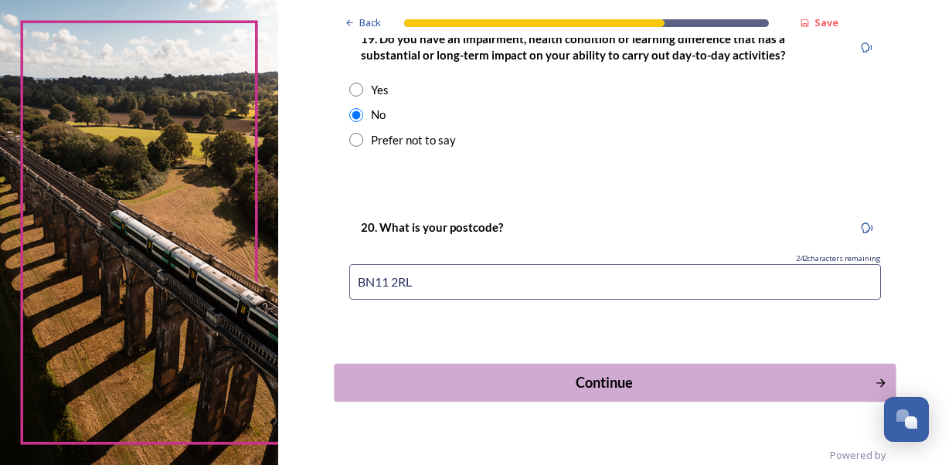
type input "BN11 2RL"
click at [606, 379] on div "Continue" at bounding box center [603, 382] width 523 height 21
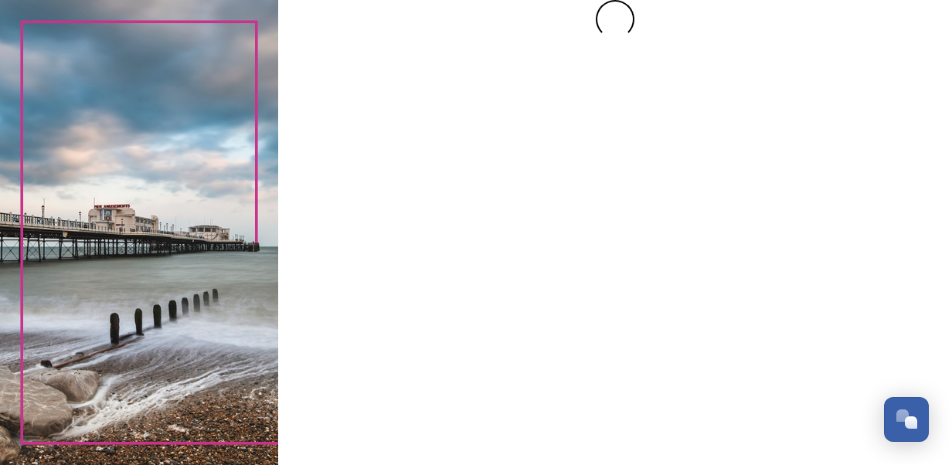
scroll to position [0, 0]
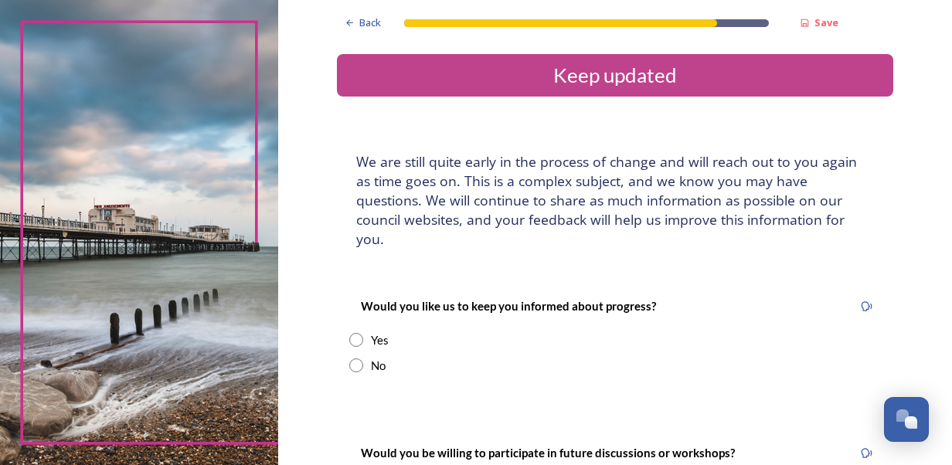
click at [351, 357] on div "No" at bounding box center [614, 366] width 531 height 18
radio input "true"
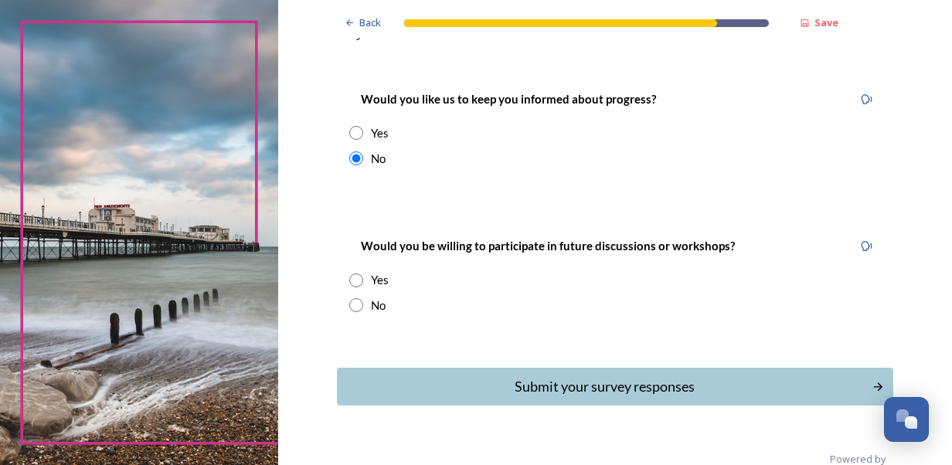
scroll to position [218, 0]
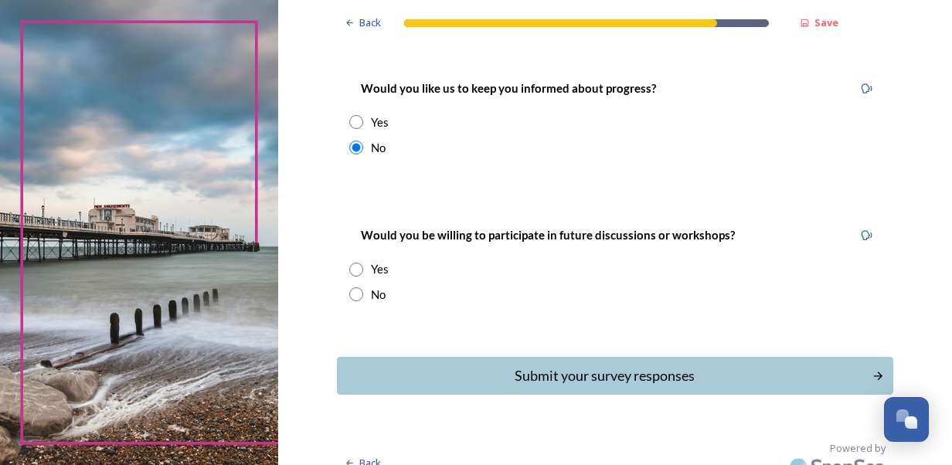
click at [353, 287] on input "radio" at bounding box center [356, 294] width 14 height 14
radio input "true"
click at [612, 365] on div "Submit your survey responses" at bounding box center [603, 375] width 523 height 21
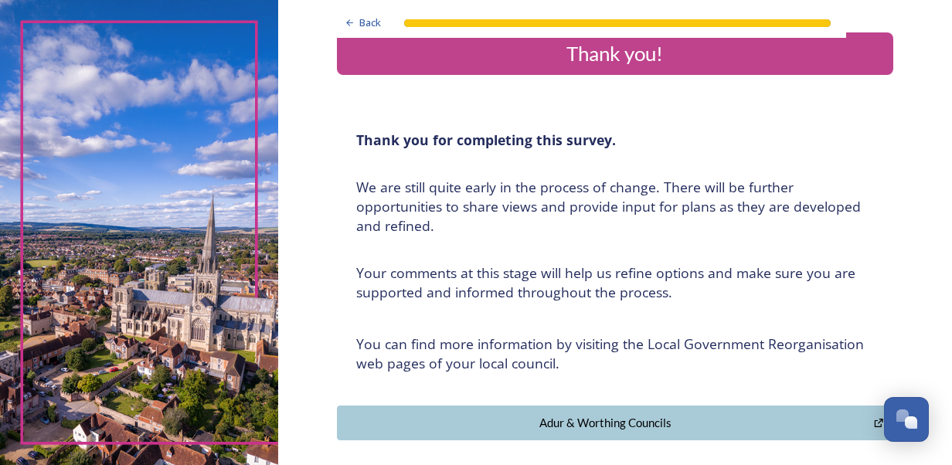
scroll to position [12, 0]
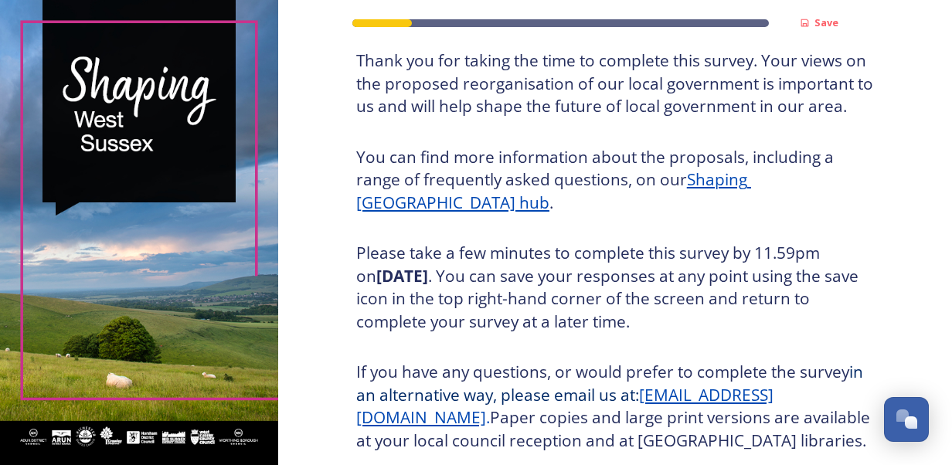
scroll to position [231, 0]
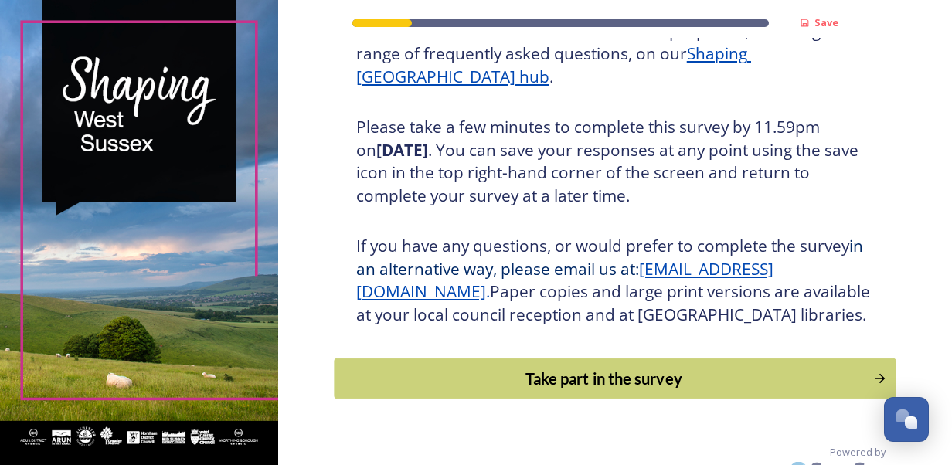
click at [628, 390] on div "Take part in the survey" at bounding box center [603, 378] width 522 height 23
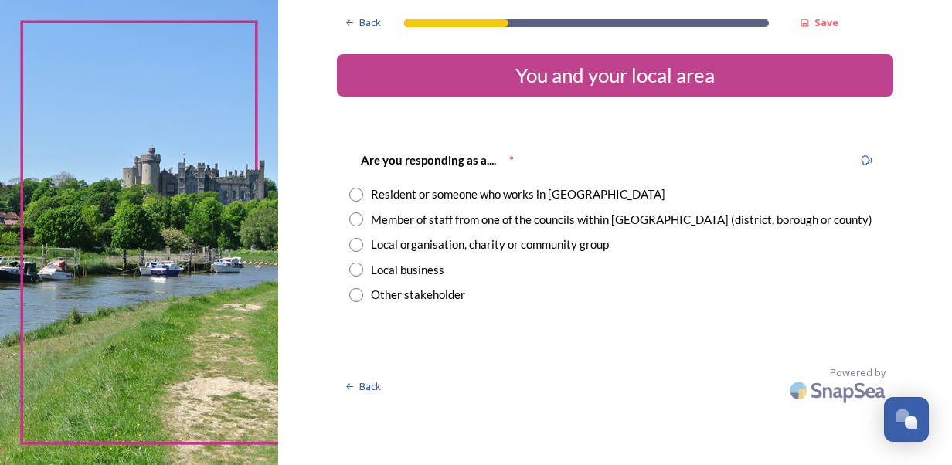
click at [362, 219] on input "radio" at bounding box center [356, 219] width 14 height 14
radio input "true"
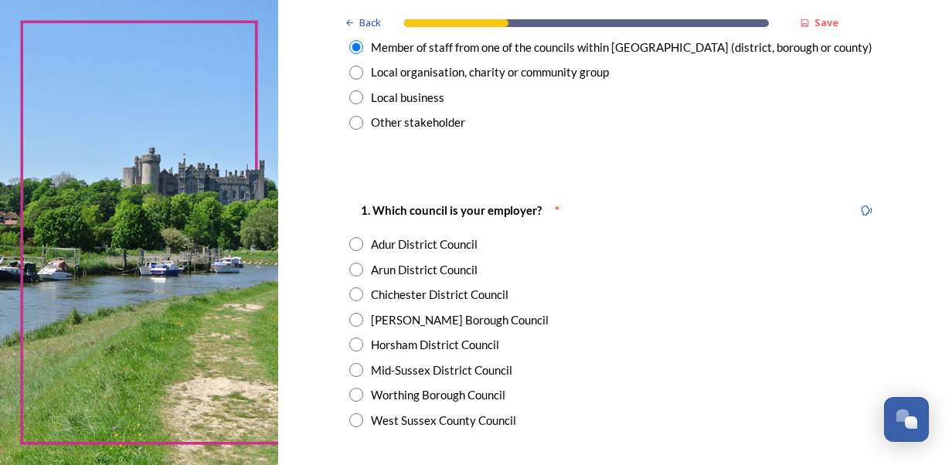
scroll to position [290, 0]
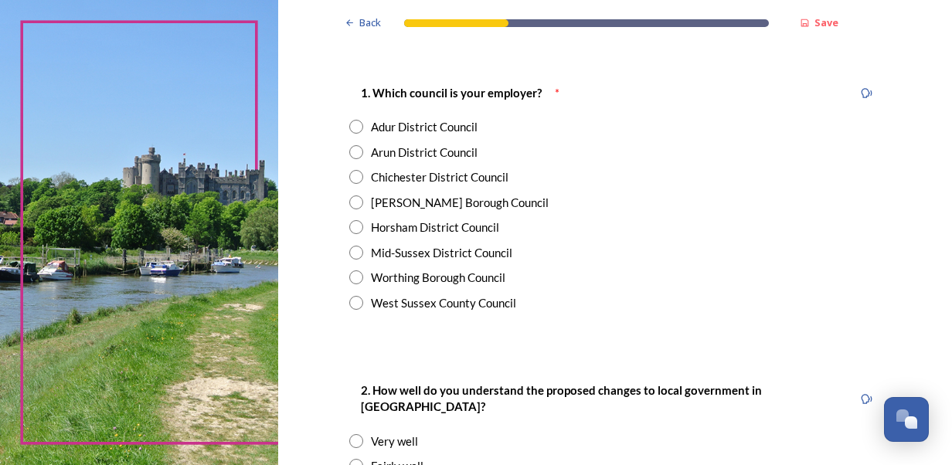
click at [374, 302] on div "West Sussex County Council" at bounding box center [443, 303] width 145 height 18
radio input "true"
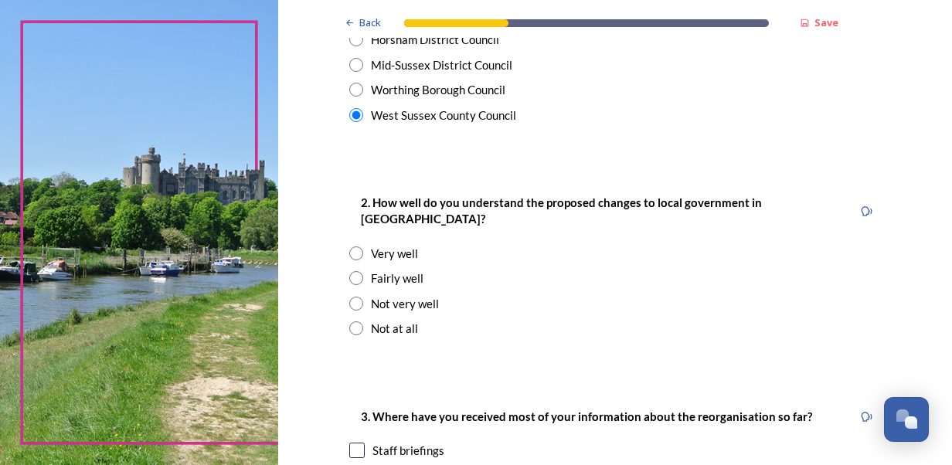
scroll to position [482, 0]
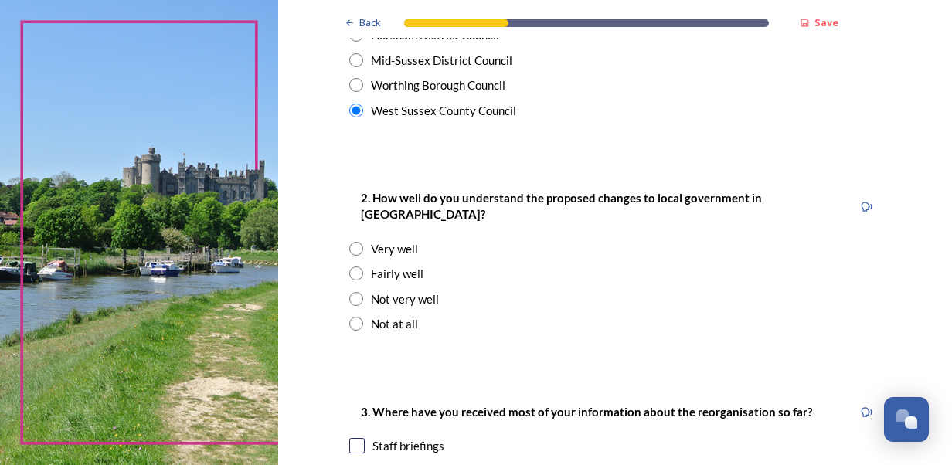
click at [355, 242] on input "radio" at bounding box center [356, 249] width 14 height 14
radio input "true"
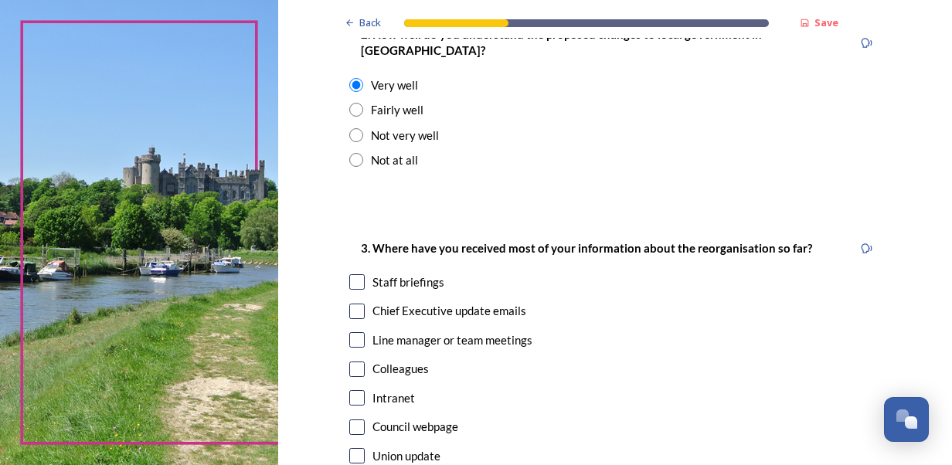
scroll to position [650, 0]
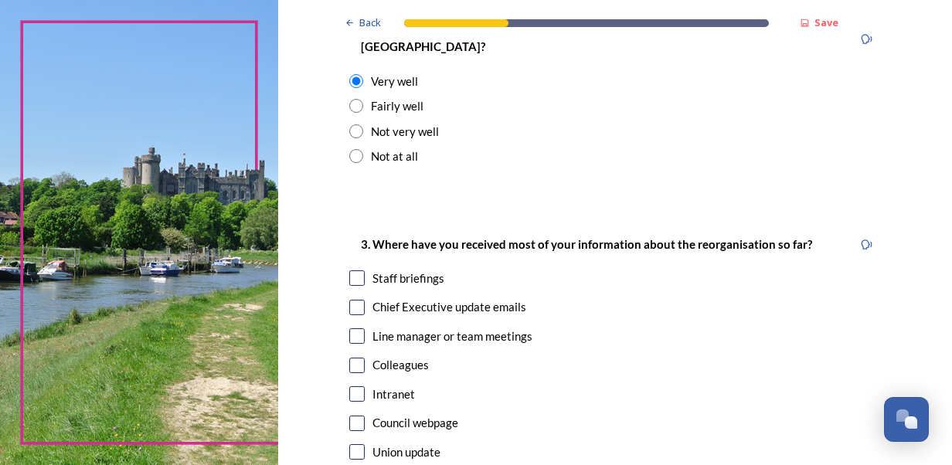
click at [349, 270] on input "checkbox" at bounding box center [356, 277] width 15 height 15
checkbox input "true"
click at [350, 300] on input "checkbox" at bounding box center [356, 307] width 15 height 15
checkbox input "true"
click at [349, 328] on input "checkbox" at bounding box center [356, 335] width 15 height 15
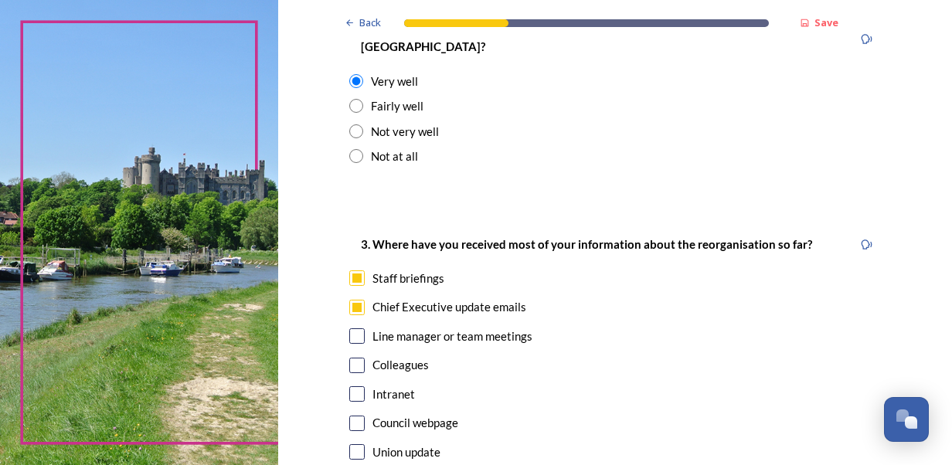
checkbox input "true"
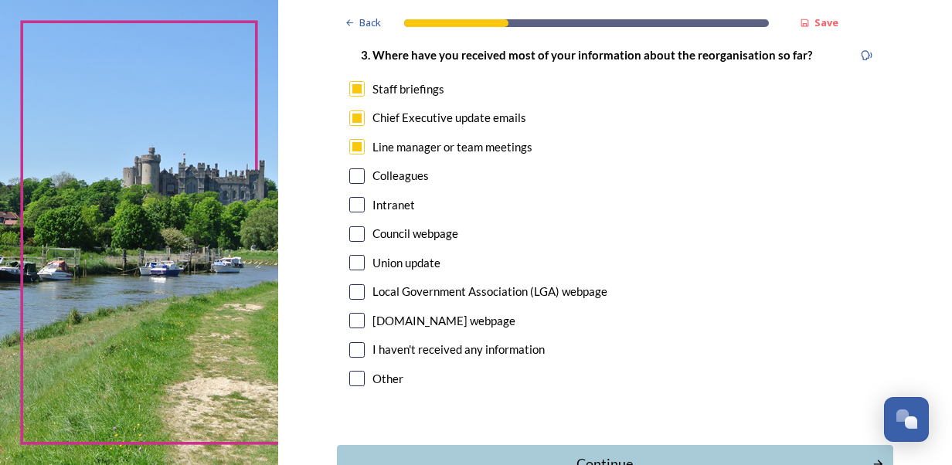
scroll to position [842, 0]
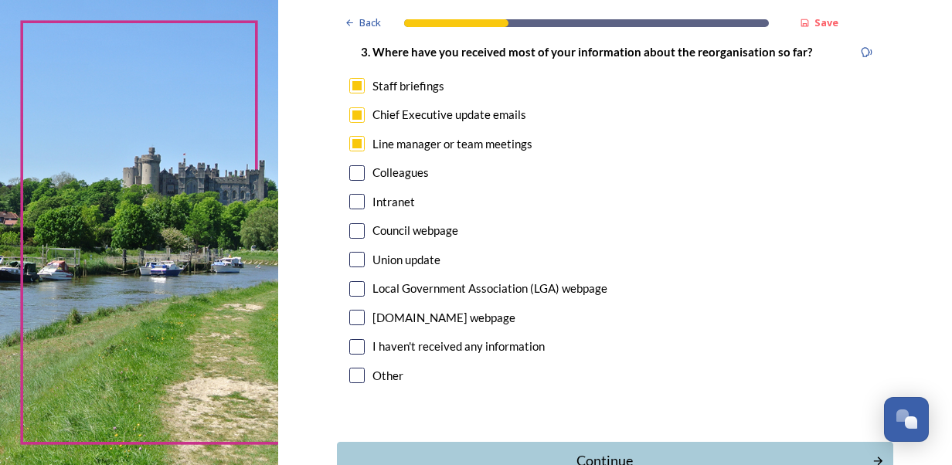
click at [349, 281] on input "checkbox" at bounding box center [356, 288] width 15 height 15
checkbox input "true"
click at [466, 450] on div "Continue" at bounding box center [603, 460] width 523 height 21
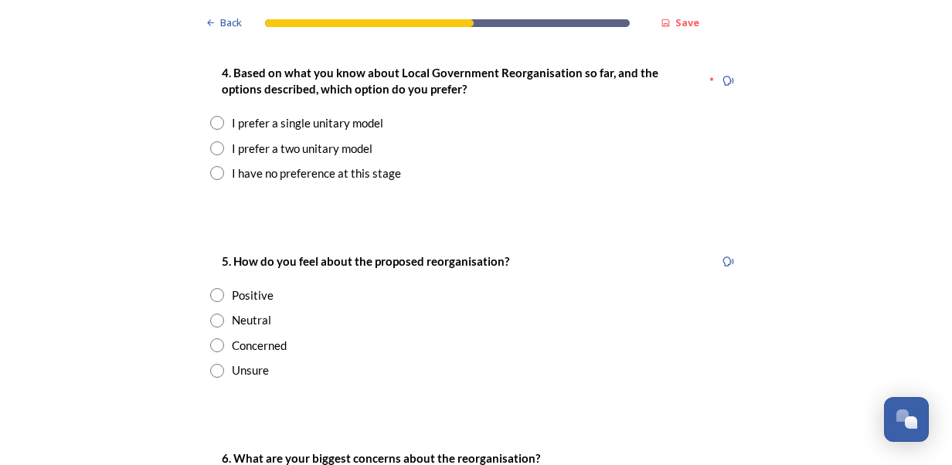
scroll to position [1859, 0]
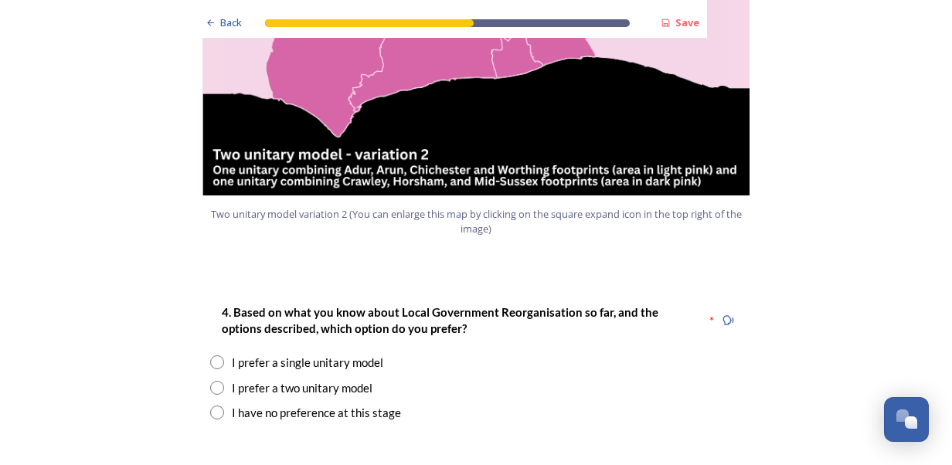
click at [232, 354] on div "I prefer a single unitary model" at bounding box center [307, 363] width 151 height 18
radio input "true"
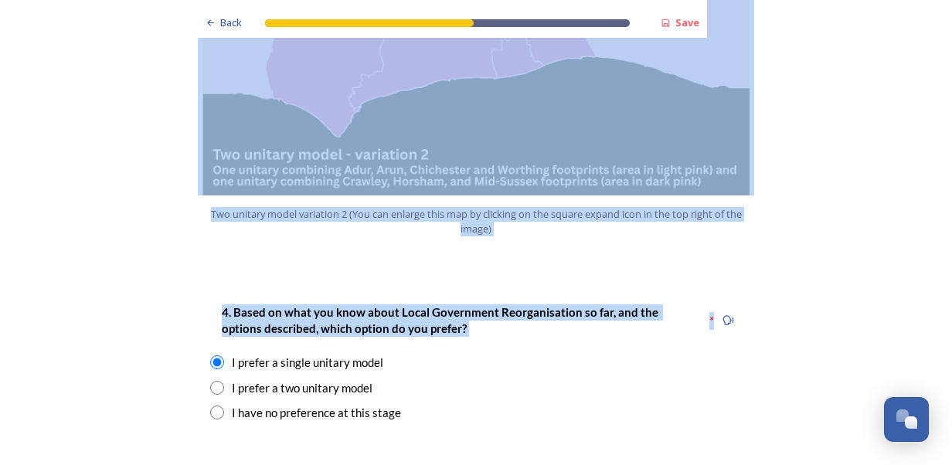
drag, startPoint x: 939, startPoint y: 201, endPoint x: 958, endPoint y: 222, distance: 27.9
click at [951, 222] on html "Back Save Prioritising future services As explained on our Shaping [GEOGRAPHIC_…" at bounding box center [476, 232] width 952 height 465
drag, startPoint x: 958, startPoint y: 222, endPoint x: 897, endPoint y: 255, distance: 69.5
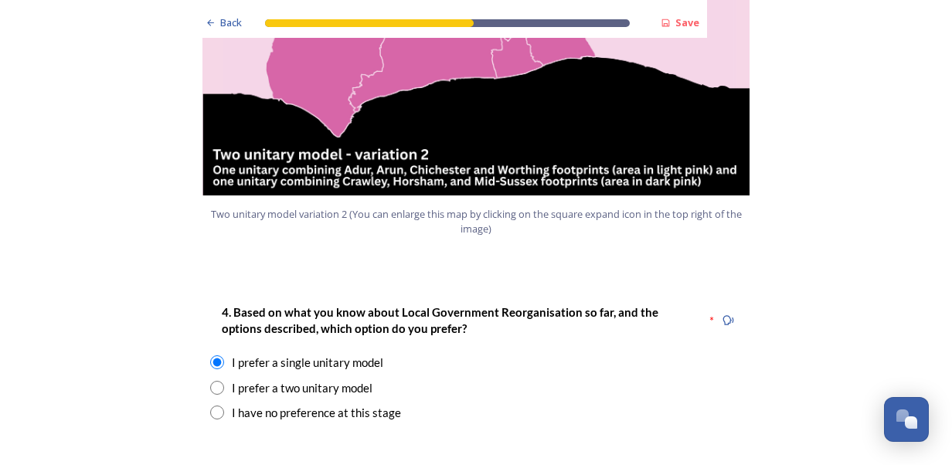
scroll to position [2206, 0]
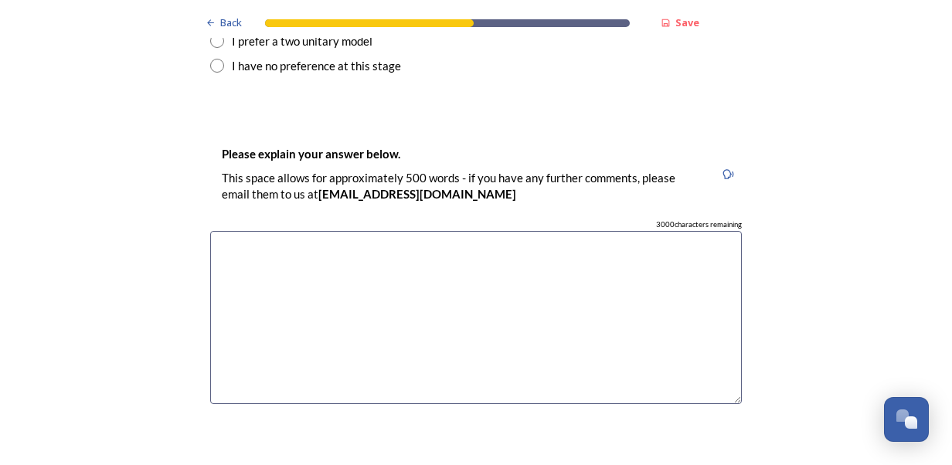
click at [611, 261] on textarea at bounding box center [475, 318] width 531 height 174
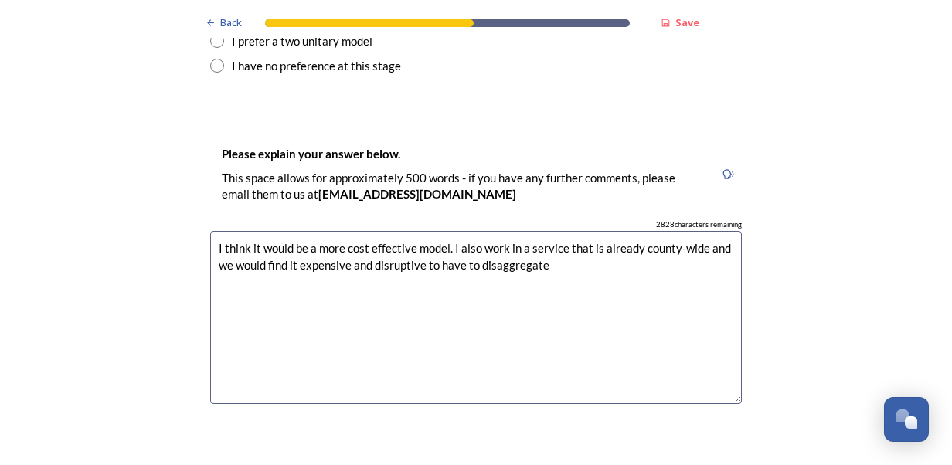
click at [541, 231] on textarea "I think it would be a more cost effective model. I also work in a service that …" at bounding box center [475, 318] width 531 height 174
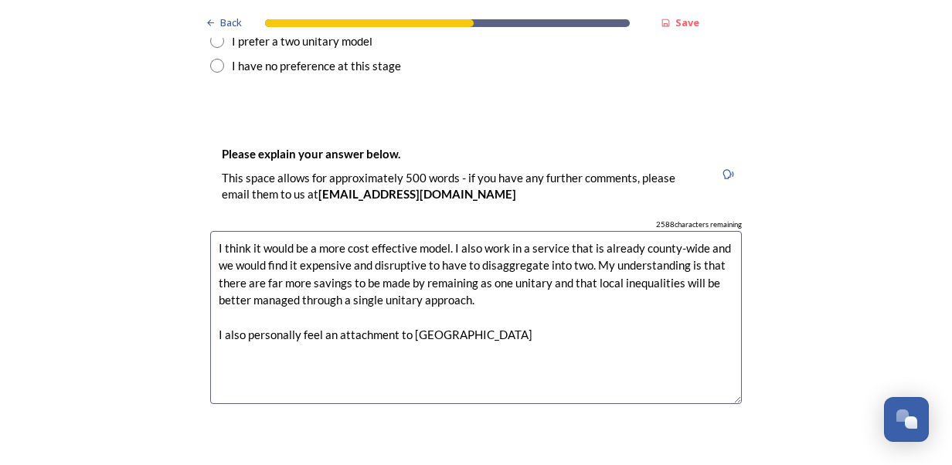
click at [481, 293] on textarea "I think it would be a more cost effective model. I also work in a service that …" at bounding box center [475, 318] width 531 height 174
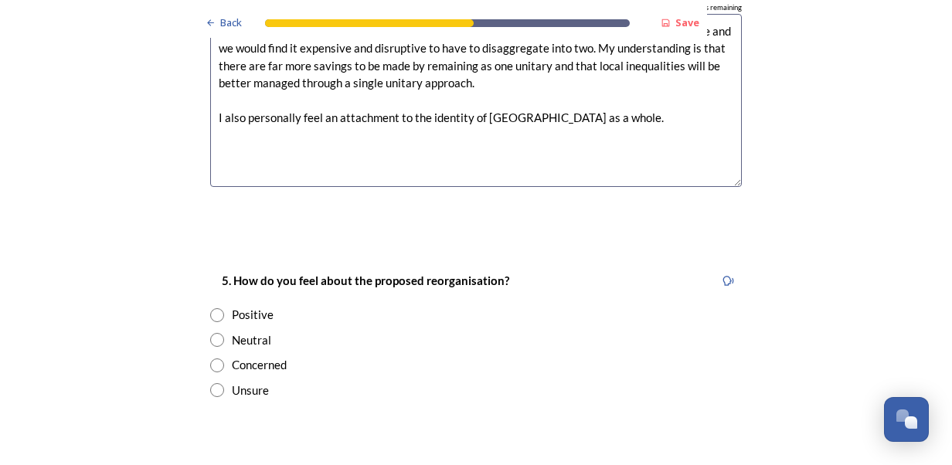
scroll to position [2453, 0]
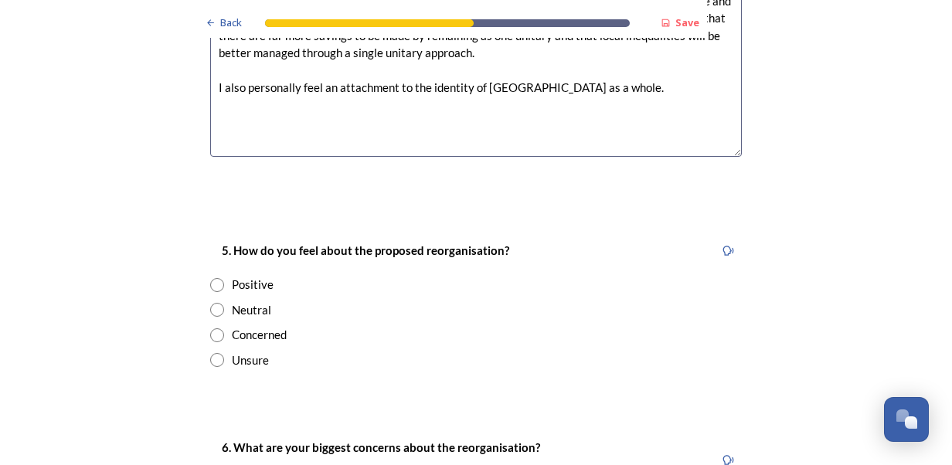
type textarea "I think it would be a more cost effective model. I also work in a service that …"
click at [212, 353] on input "radio" at bounding box center [217, 360] width 14 height 14
radio input "true"
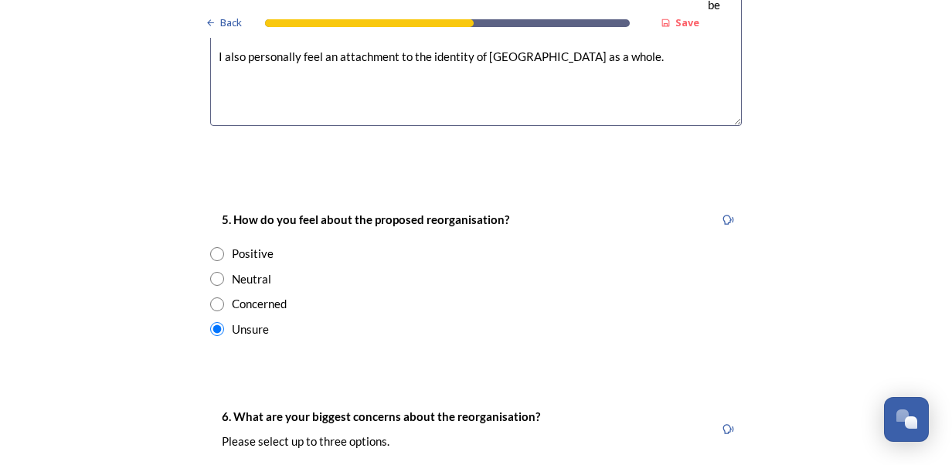
scroll to position [2515, 0]
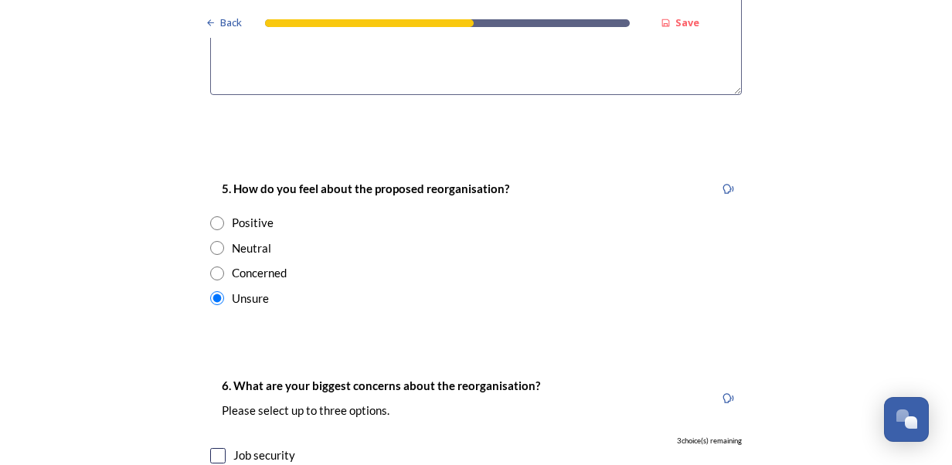
click at [210, 267] on input "radio" at bounding box center [217, 274] width 14 height 14
radio input "true"
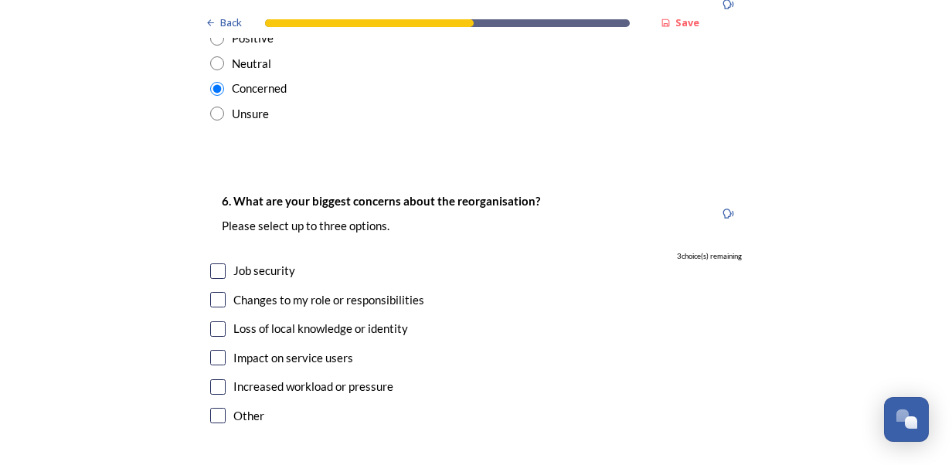
scroll to position [2700, 0]
click at [212, 349] on input "checkbox" at bounding box center [217, 356] width 15 height 15
checkbox input "true"
click at [212, 291] on input "checkbox" at bounding box center [217, 298] width 15 height 15
checkbox input "true"
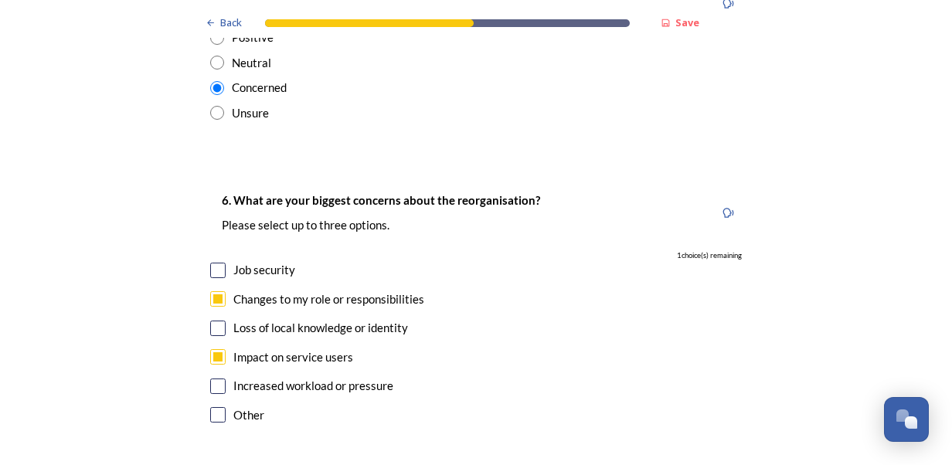
click at [210, 379] on input "checkbox" at bounding box center [217, 386] width 15 height 15
checkbox input "true"
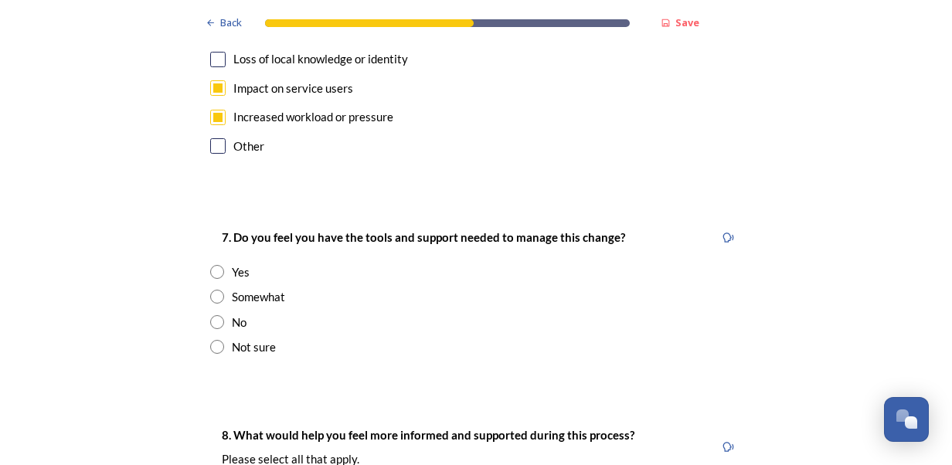
scroll to position [2978, 0]
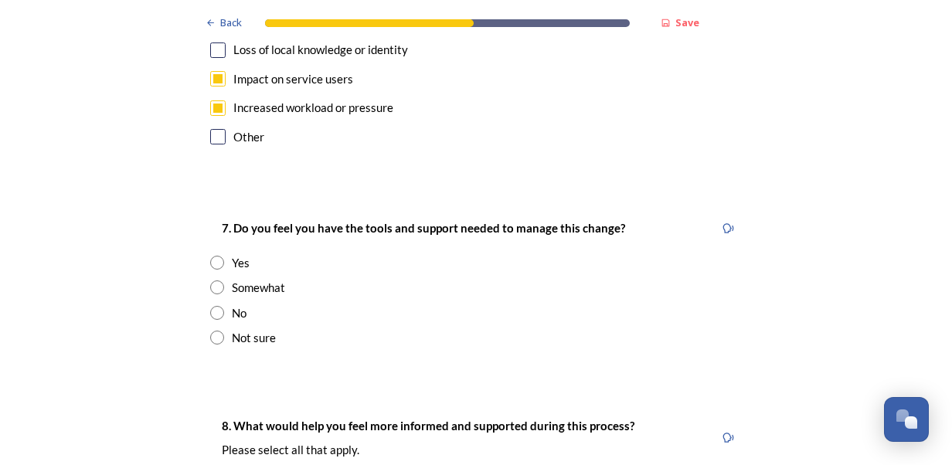
click at [210, 280] on input "radio" at bounding box center [217, 287] width 14 height 14
radio input "true"
click at [210, 331] on input "radio" at bounding box center [217, 338] width 14 height 14
radio input "true"
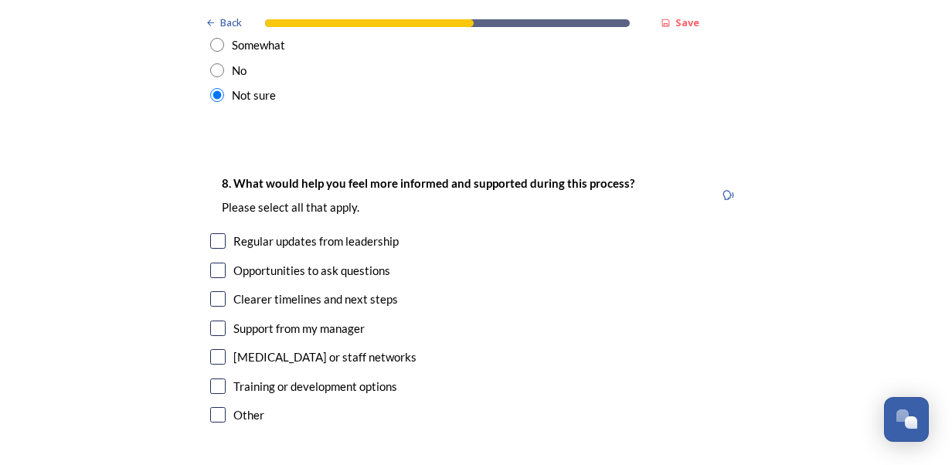
scroll to position [3225, 0]
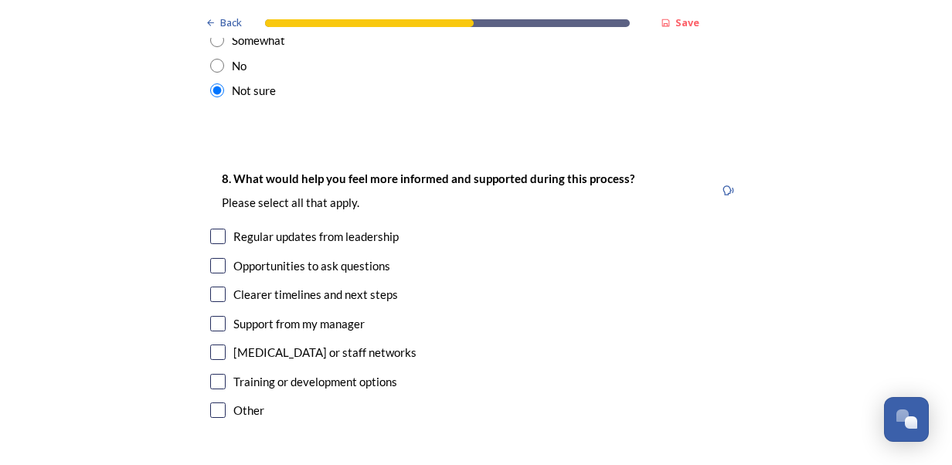
click at [212, 229] on input "checkbox" at bounding box center [217, 236] width 15 height 15
checkbox input "true"
click at [212, 258] on input "checkbox" at bounding box center [217, 265] width 15 height 15
checkbox input "true"
click at [210, 287] on input "checkbox" at bounding box center [217, 294] width 15 height 15
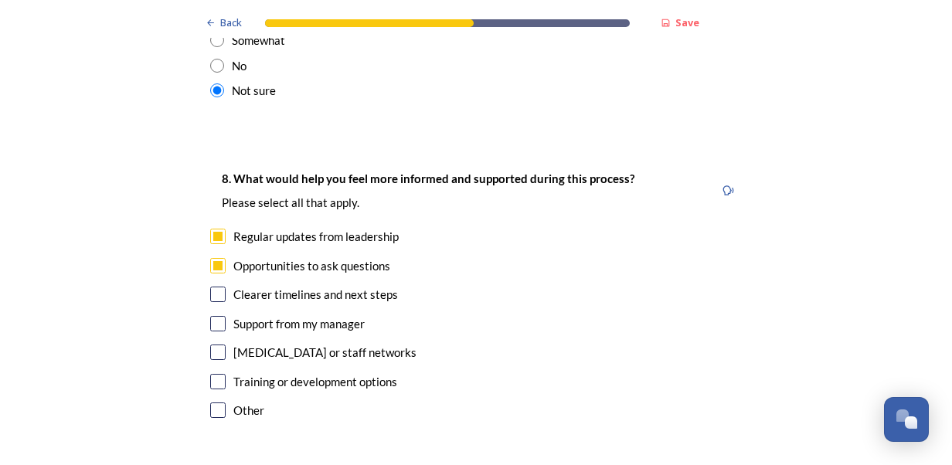
checkbox input "true"
click at [211, 316] on input "checkbox" at bounding box center [217, 323] width 15 height 15
checkbox input "true"
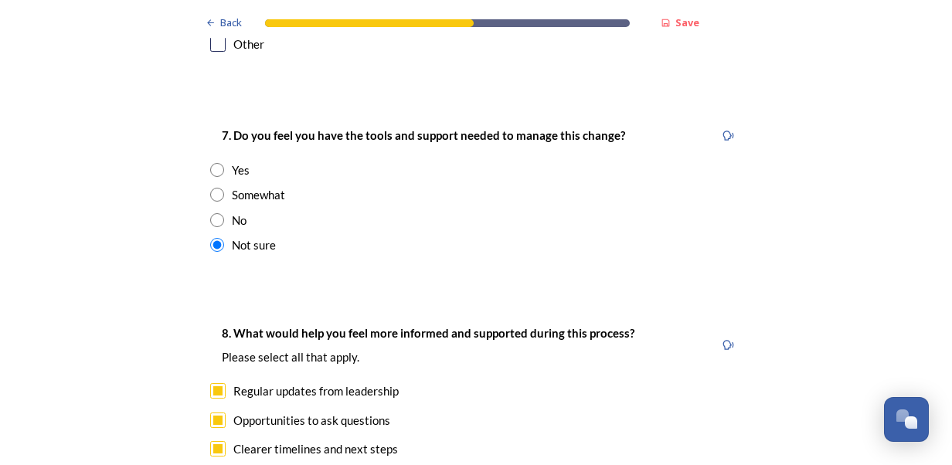
scroll to position [3040, 0]
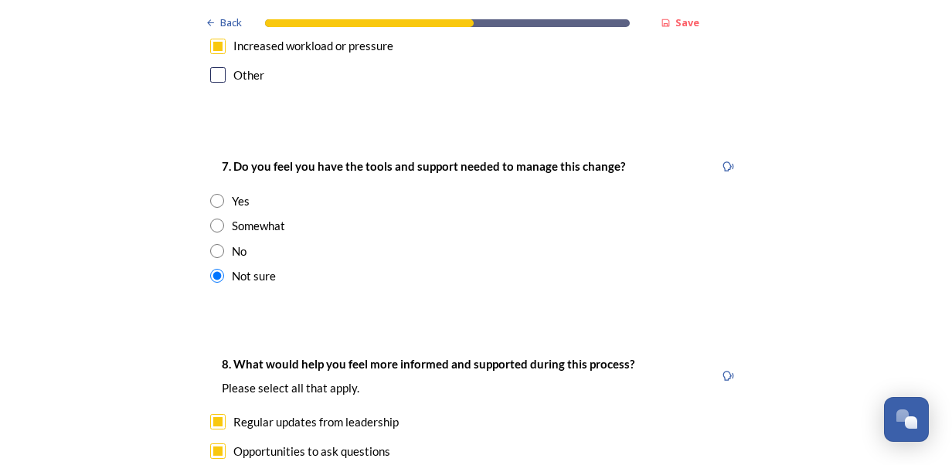
click at [212, 219] on input "radio" at bounding box center [217, 226] width 14 height 14
radio input "true"
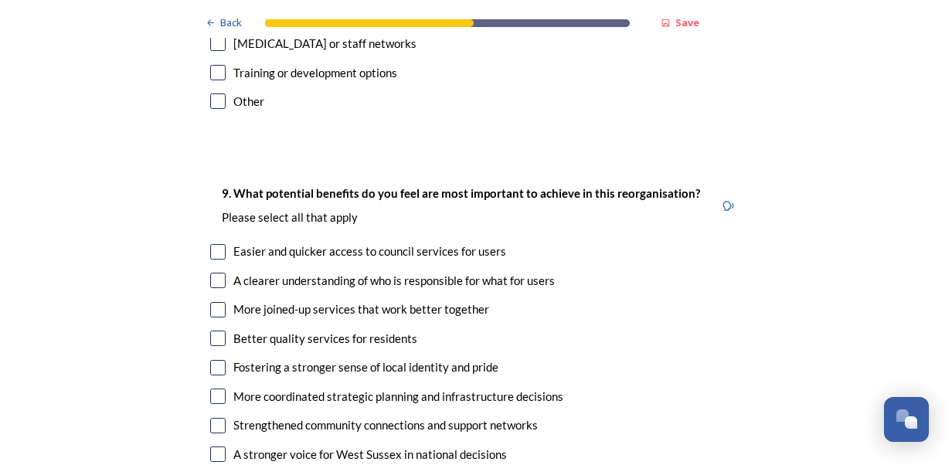
scroll to position [3565, 0]
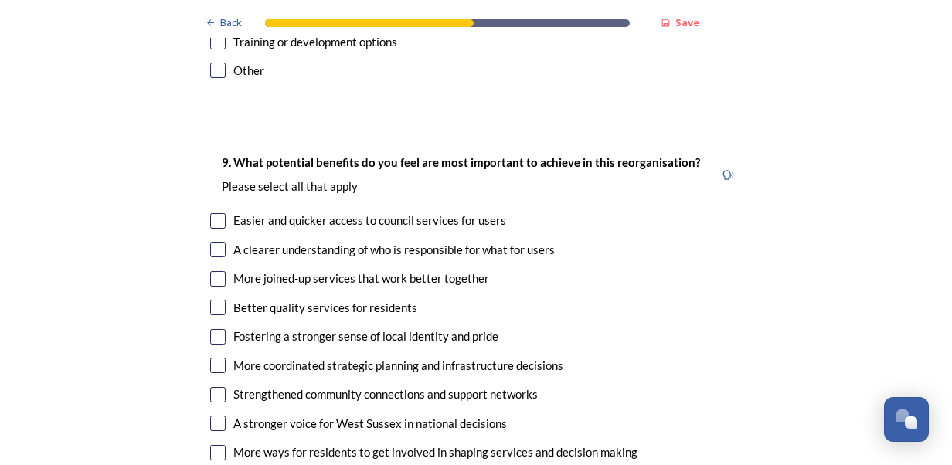
click at [216, 271] on input "checkbox" at bounding box center [217, 278] width 15 height 15
checkbox input "true"
click at [212, 300] on input "checkbox" at bounding box center [217, 307] width 15 height 15
checkbox input "true"
click at [214, 213] on input "checkbox" at bounding box center [217, 220] width 15 height 15
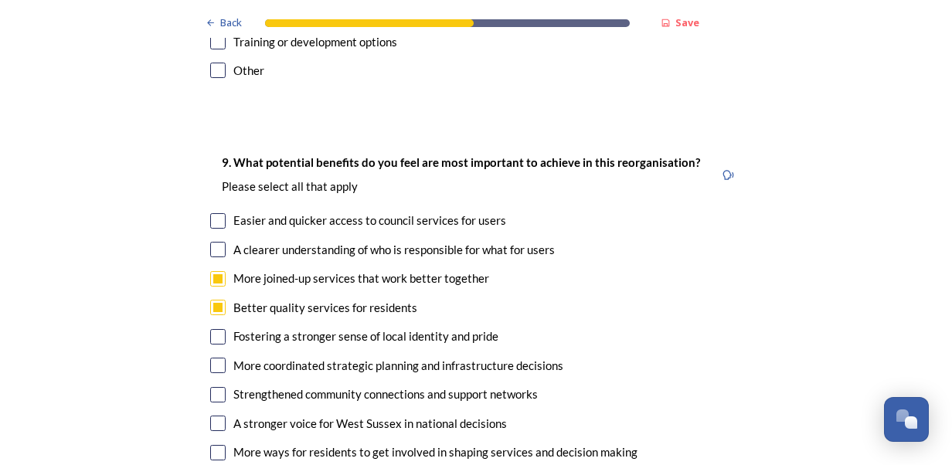
checkbox input "true"
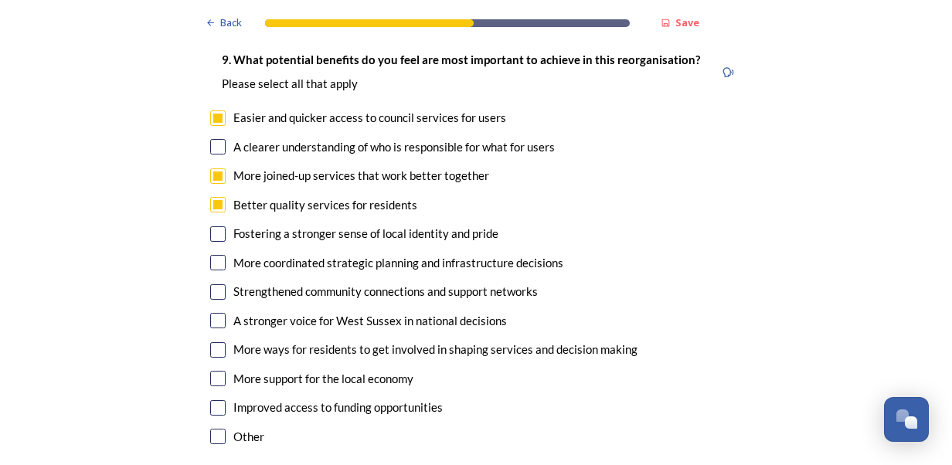
scroll to position [3689, 0]
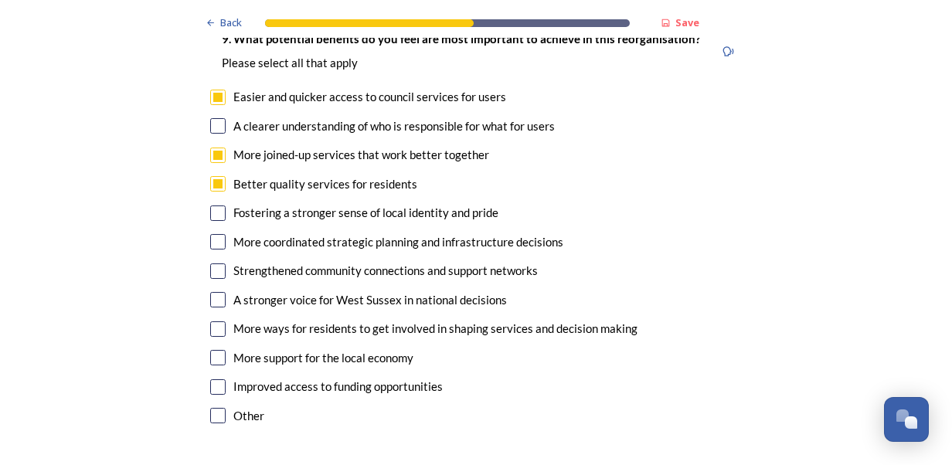
click at [210, 234] on input "checkbox" at bounding box center [217, 241] width 15 height 15
checkbox input "true"
click at [213, 263] on input "checkbox" at bounding box center [217, 270] width 15 height 15
checkbox input "true"
click at [213, 292] on input "checkbox" at bounding box center [217, 299] width 15 height 15
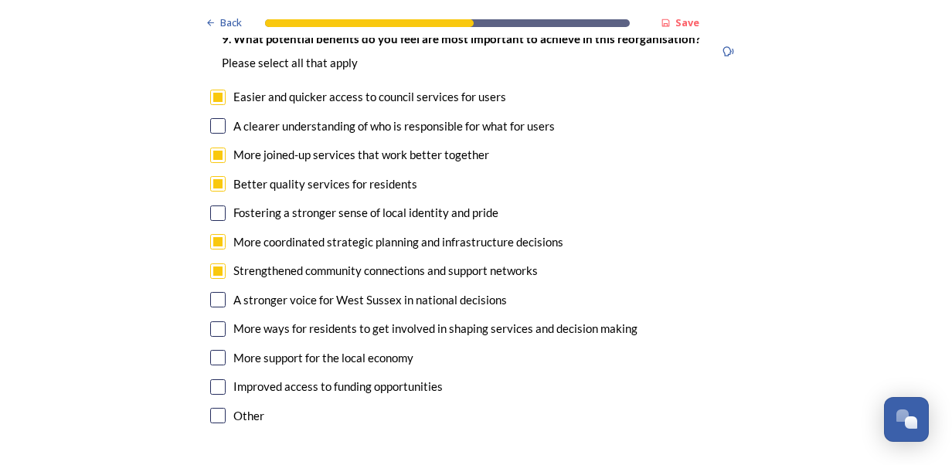
checkbox input "true"
click at [210, 350] on input "checkbox" at bounding box center [217, 357] width 15 height 15
checkbox input "true"
click at [211, 379] on input "checkbox" at bounding box center [217, 386] width 15 height 15
checkbox input "true"
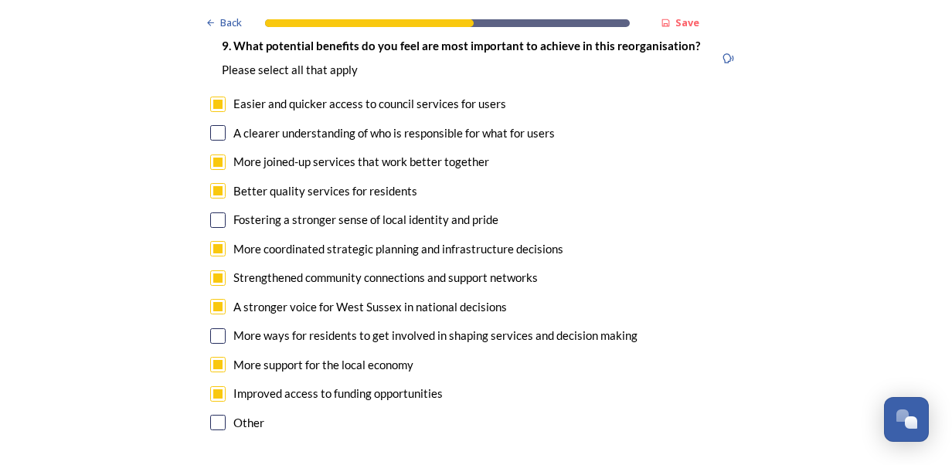
scroll to position [3679, 0]
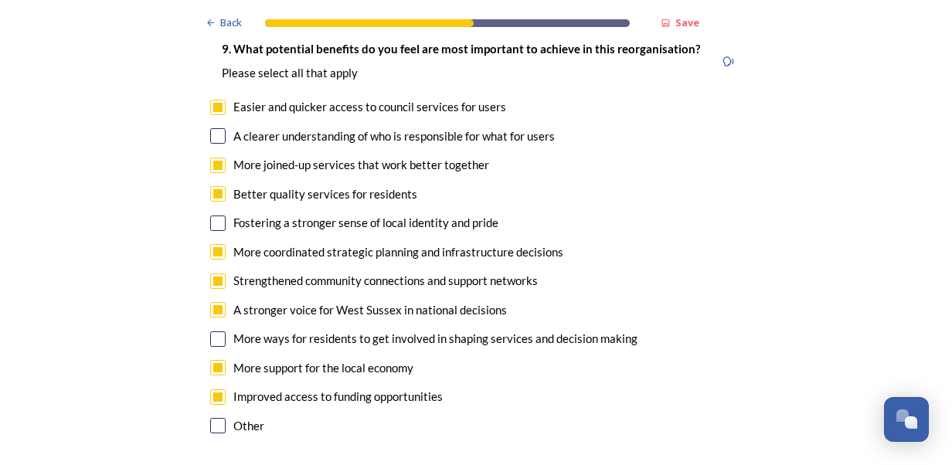
click at [216, 128] on input "checkbox" at bounding box center [217, 135] width 15 height 15
checkbox input "true"
click at [210, 216] on input "checkbox" at bounding box center [217, 223] width 15 height 15
checkbox input "true"
click at [210, 331] on input "checkbox" at bounding box center [217, 338] width 15 height 15
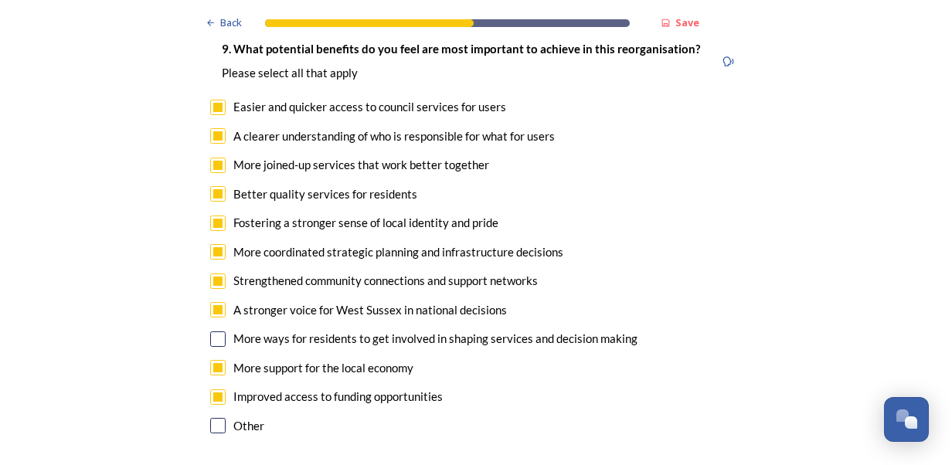
checkbox input "true"
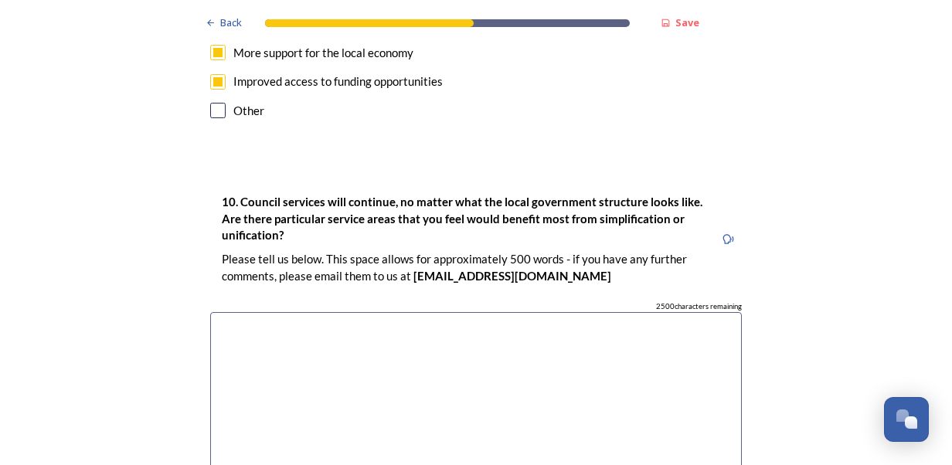
scroll to position [4019, 0]
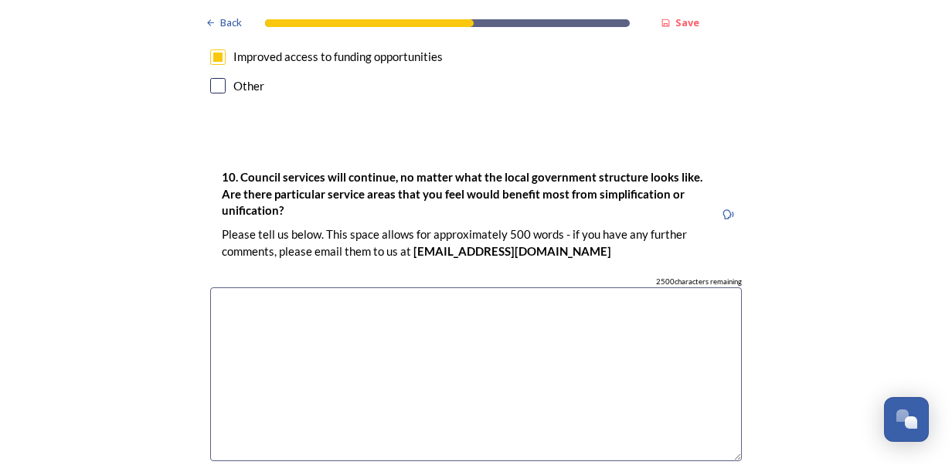
click at [596, 287] on textarea at bounding box center [475, 374] width 531 height 174
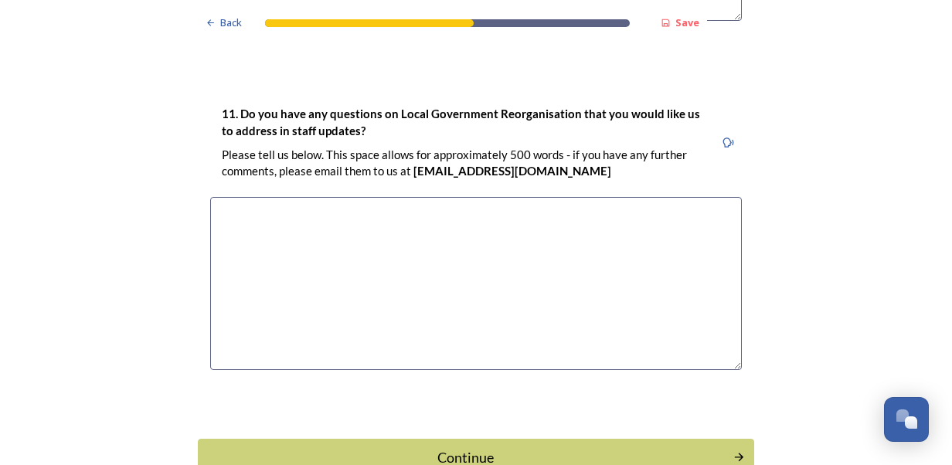
scroll to position [4513, 0]
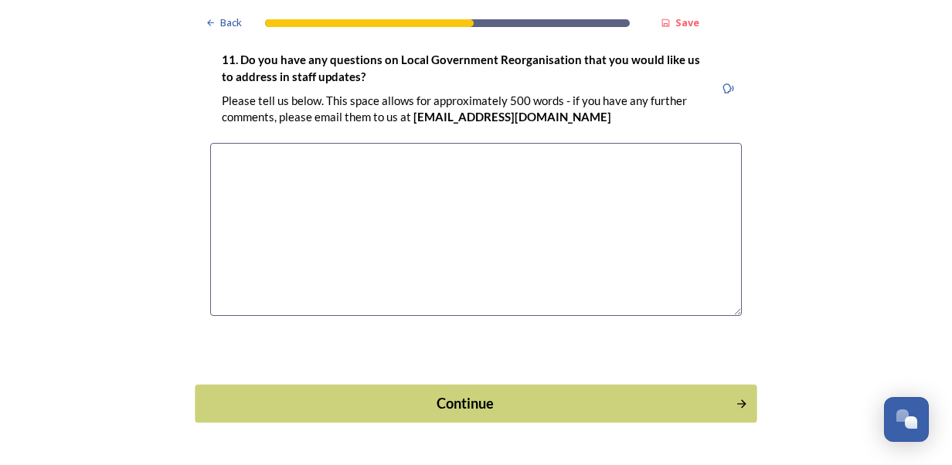
type textarea "Adult social care and housing Transport and infrastructure Planning and economi…"
click at [469, 385] on button "Continue" at bounding box center [476, 404] width 562 height 38
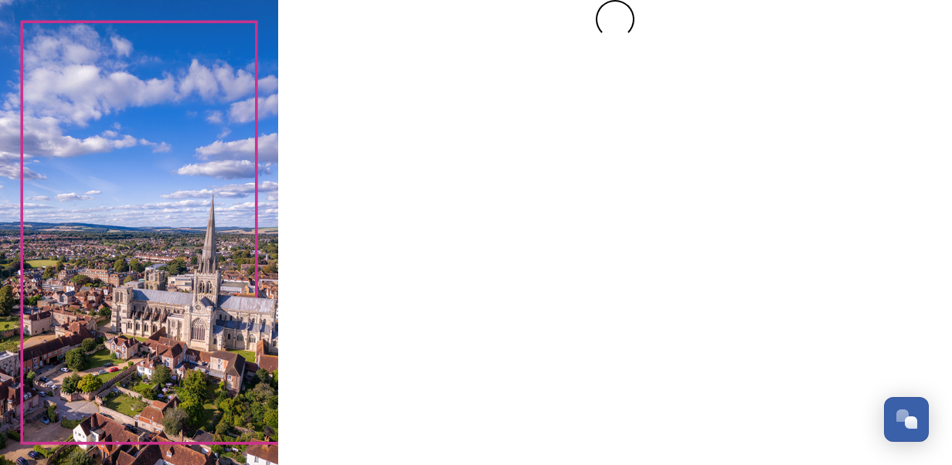
scroll to position [0, 0]
